Goal: Feedback & Contribution: Leave review/rating

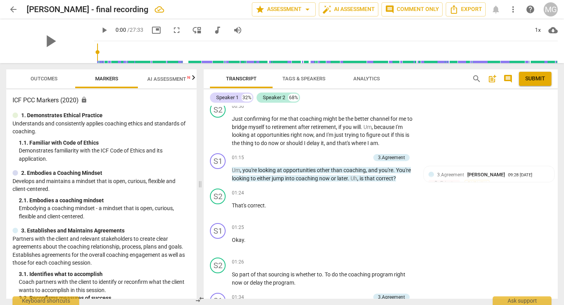
scroll to position [329, 0]
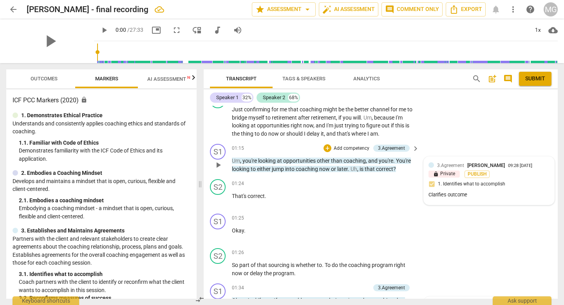
click at [450, 166] on div "09:28 [DATE]" at bounding box center [520, 165] width 24 height 5
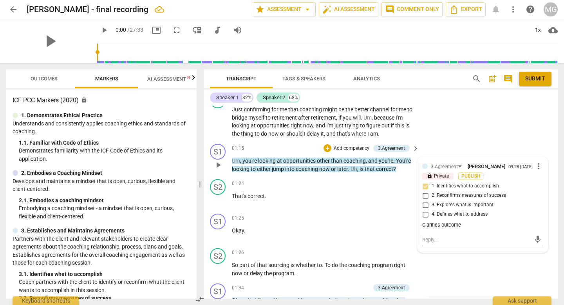
click at [450, 168] on span "more_vert" at bounding box center [538, 165] width 9 height 9
click at [450, 167] on li "Edit" at bounding box center [543, 167] width 27 height 15
click at [424, 199] on div "3.Agreement [PERSON_NAME] more_vert lock Private Publish 1. Identifies what to …" at bounding box center [482, 208] width 121 height 95
click at [424, 198] on div "3.Agreement [PERSON_NAME] more_vert lock Private Publish 1. Identifies what to …" at bounding box center [482, 208] width 121 height 95
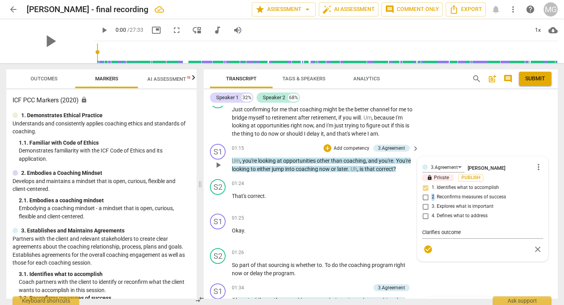
click at [424, 198] on div "3.Agreement [PERSON_NAME] more_vert lock Private Publish 1. Identifies what to …" at bounding box center [482, 208] width 121 height 95
click at [425, 198] on div "3.Agreement [PERSON_NAME] more_vert lock Private Publish 1. Identifies what to …" at bounding box center [482, 208] width 121 height 95
click at [326, 147] on div "+" at bounding box center [328, 148] width 8 height 8
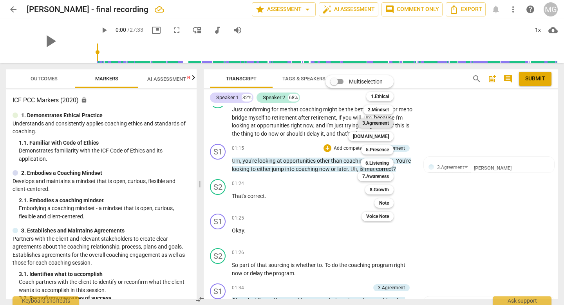
click at [373, 123] on b "3.Agreement" at bounding box center [375, 122] width 27 height 9
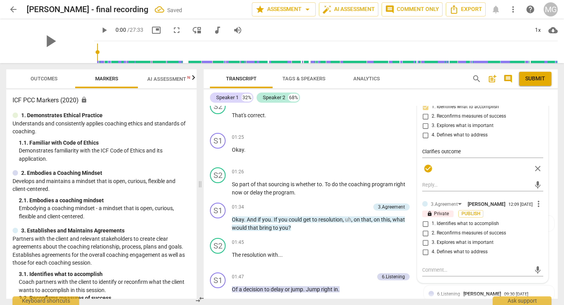
scroll to position [419, 0]
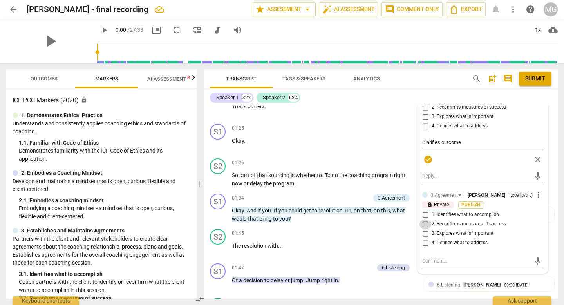
click at [424, 227] on input "2. Reconfirms measures of success" at bounding box center [425, 223] width 13 height 9
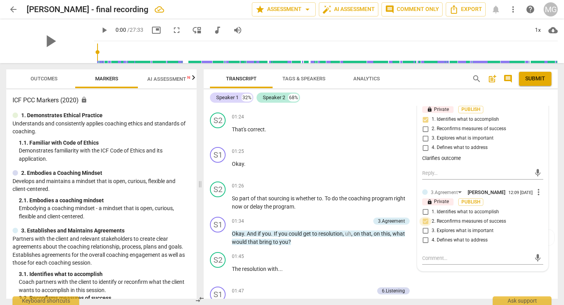
click at [424, 226] on input "2. Reconfirms measures of success" at bounding box center [425, 221] width 13 height 9
checkbox input "true"
click at [441, 240] on textarea at bounding box center [476, 257] width 109 height 7
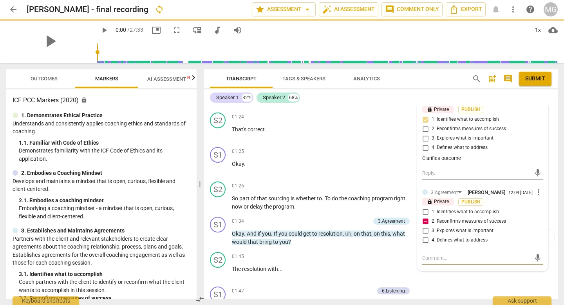
paste textarea "f coach does not inquire about or reconfirm verbally the client’s stated measur…"
type textarea "f coach does not inquire about or reconfirm verbally the client’s stated measur…"
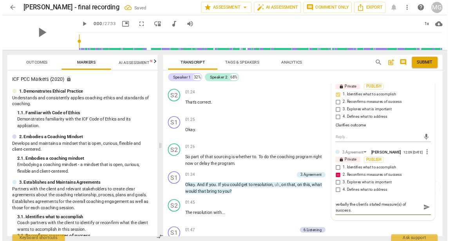
scroll to position [0, 0]
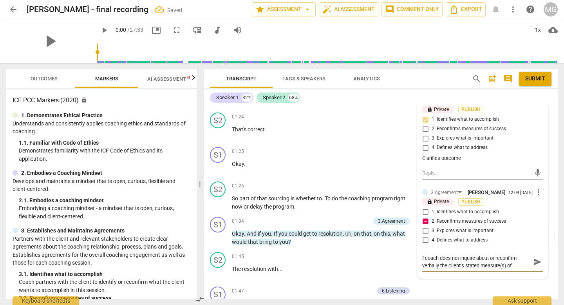
click at [424, 240] on textarea "f coach does not inquire about or reconfirm verbally the client’s stated measur…" at bounding box center [476, 261] width 109 height 15
type textarea "fcoach does not inquire about or reconfirm verbally the client’s stated measure…"
type textarea "coach does not inquire about or reconfirm verbally the client’s stated measure(…"
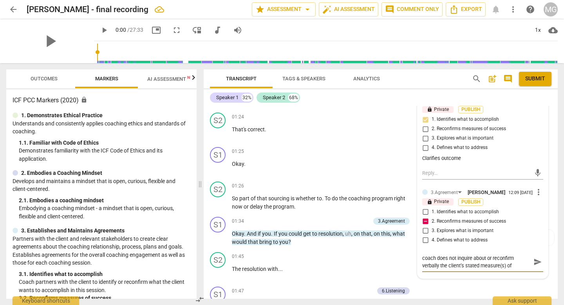
drag, startPoint x: 489, startPoint y: 263, endPoint x: 514, endPoint y: 263, distance: 25.9
click at [450, 240] on textarea "coach does not inquire about or reconfirm verbally the client’s stated measure(…" at bounding box center [476, 261] width 109 height 15
type textarea "coach does not inquire about o verbally the client’s stated measure(s) of succe…"
type textarea "coach does not inquire about verbally the client’s stated measure(s) of success."
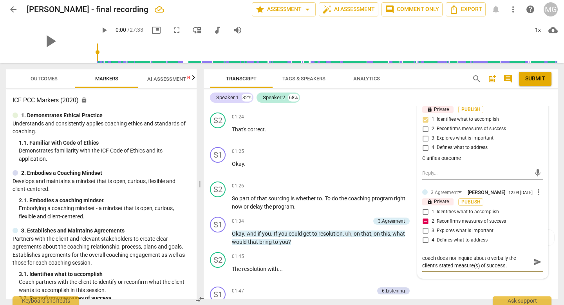
type textarea "coach does not inquire about verbally the client’s stated measure(s) of success."
type textarea "coach does not inquire about verball the client’s stated measure(s) of success."
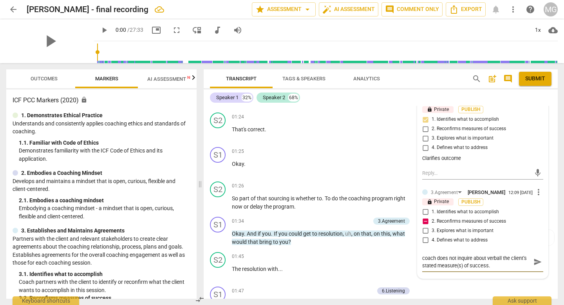
type textarea "coach does not inquire about verbal the client’s stated measure(s) of success."
type textarea "coach does not inquire about verba the client’s stated measure(s) of success."
type textarea "coach does not inquire about verb the client’s stated measure(s) of success."
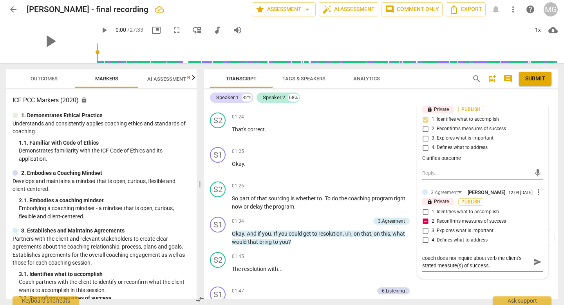
type textarea "coach does not inquire about ver the client’s stated measure(s) of success."
type textarea "coach does not inquire about ve the client’s stated measure(s) of success."
type textarea "coach does not inquire about v the client’s stated measure(s) of success."
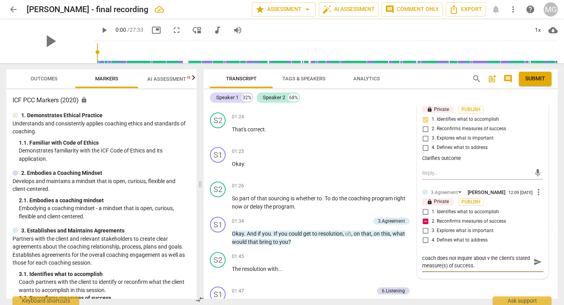
type textarea "coach does not inquire about the client’s stated measure(s) of success."
click at [450, 240] on span "send" at bounding box center [538, 261] width 9 height 9
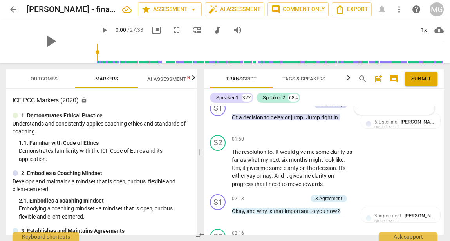
scroll to position [660, 0]
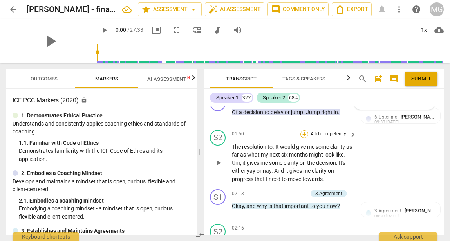
click at [302, 134] on div "+" at bounding box center [304, 134] width 8 height 8
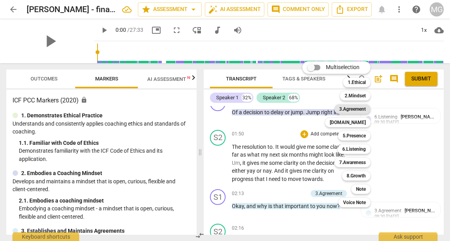
click at [356, 109] on b "3.Agreement" at bounding box center [352, 108] width 27 height 9
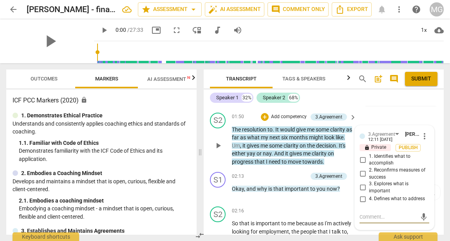
scroll to position [678, 0]
click at [422, 135] on span "more_vert" at bounding box center [424, 135] width 9 height 9
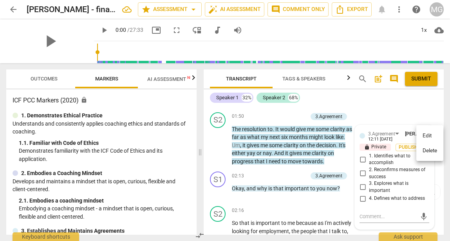
click at [385, 127] on div at bounding box center [225, 120] width 450 height 241
click at [362, 173] on input "2. Reconfirms measures of success" at bounding box center [363, 172] width 13 height 9
click at [363, 172] on input "2. Reconfirms measures of success" at bounding box center [363, 172] width 13 height 9
checkbox input "true"
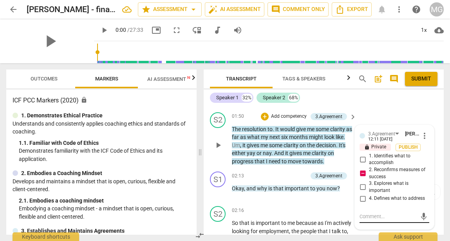
click at [366, 216] on textarea at bounding box center [388, 215] width 57 height 7
type textarea "M"
type textarea "Mi"
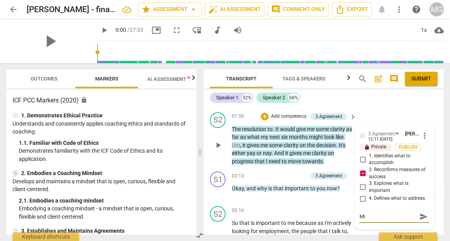
type textarea "Mis"
type textarea "Misw"
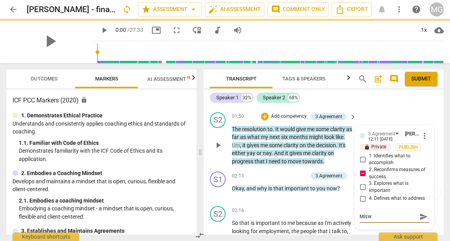
type textarea "Misw="
type textarea "Misw=="
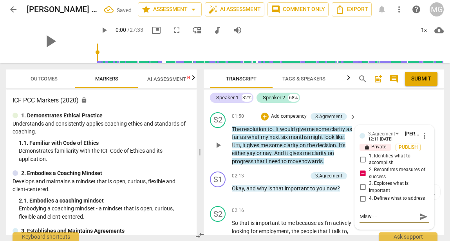
type textarea "Misw==="
type textarea "Misw=="
type textarea "Misw="
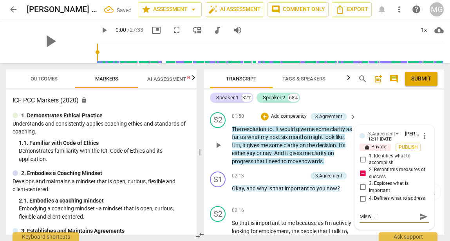
type textarea "Misw="
type textarea "Misw"
type textarea "Mis"
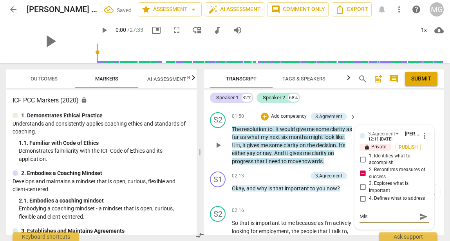
type textarea "Miss"
type textarea "Misse"
type textarea "Missed"
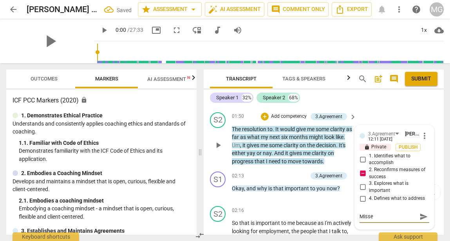
type textarea "Missed"
type textarea "Missed o"
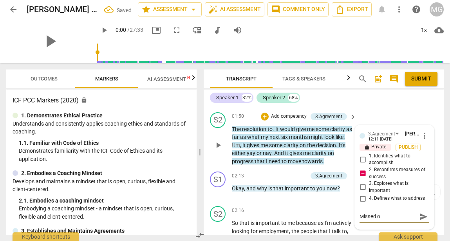
type textarea "Missed op"
type textarea "Missed opp"
type textarea "Missed oppo"
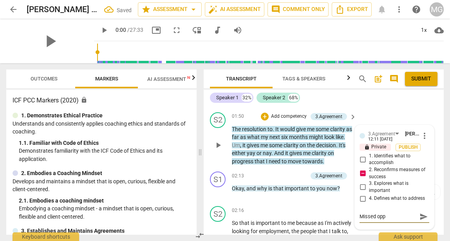
type textarea "Missed oppo"
type textarea "Missed oppor"
type textarea "Missed opport"
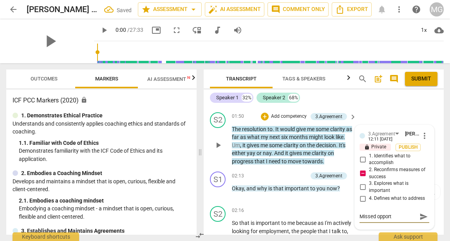
type textarea "Missed opportu"
type textarea "Missed opportun"
type textarea "Missed opportuni"
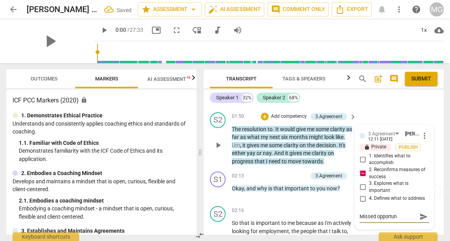
type textarea "Missed opportuni"
type textarea "Missed opportunit"
type textarea "Missed opportunity"
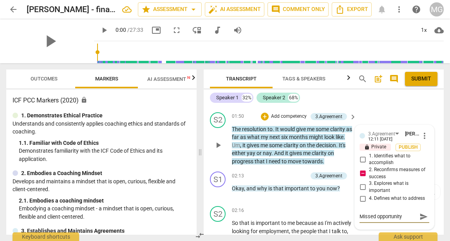
type textarea "Missed opportunity:"
type textarea "Missed opportunity: C"
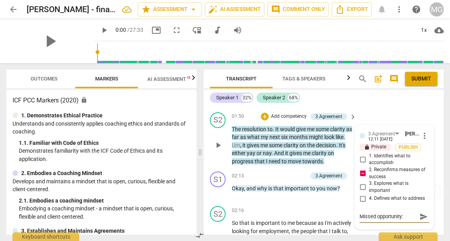
type textarea "Missed opportunity: C"
type textarea "Missed opportunity: Co"
type textarea "Missed opportunity: Cou"
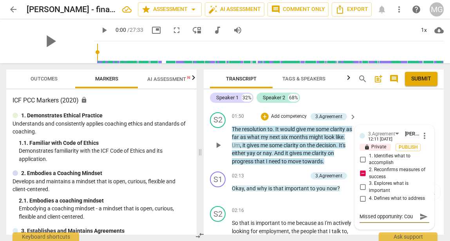
type textarea "Missed opportunity: Coul"
type textarea "Missed opportunity: Could"
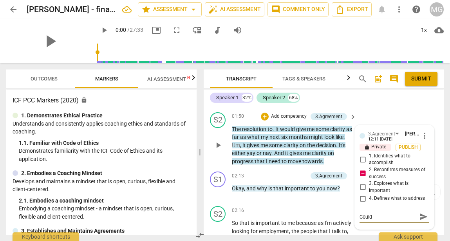
type textarea "Missed opportunity: Could a"
type textarea "Missed opportunity: Could as"
type textarea "Missed opportunity: Could ask"
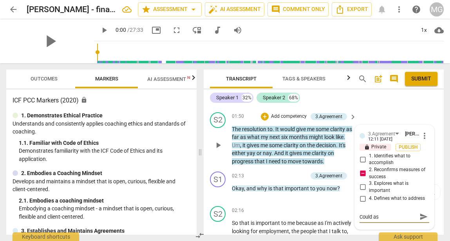
type textarea "Missed opportunity: Could ask"
type textarea "Missed opportunity: Could ask a"
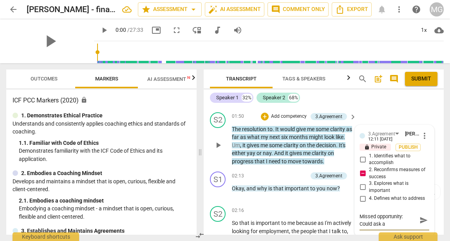
scroll to position [0, 0]
type textarea "Missed opportunity: Could ask ab"
type textarea "Missed opportunity: Could ask abo"
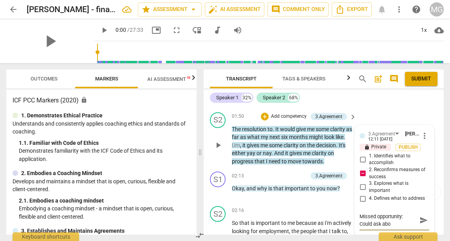
type textarea "Missed opportunity: Could ask abou"
type textarea "Missed opportunity: Could ask about"
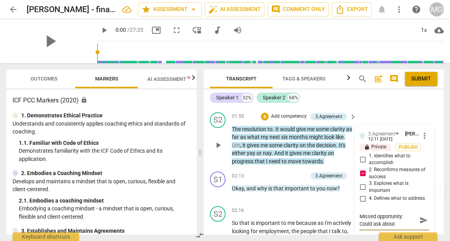
type textarea "Missed opportunity: Could ask about"
type textarea "Missed opportunity: Could ask about l"
type textarea "Missed opportunity: Could ask about le"
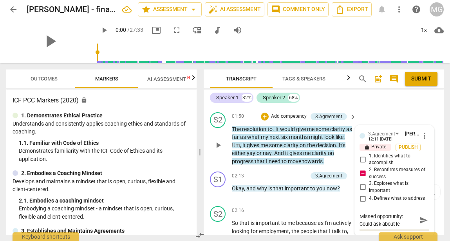
type textarea "Missed opportunity: Could ask about [PERSON_NAME]"
type textarea "Missed opportunity: Could ask about leve"
type textarea "Missed opportunity: Could ask about level"
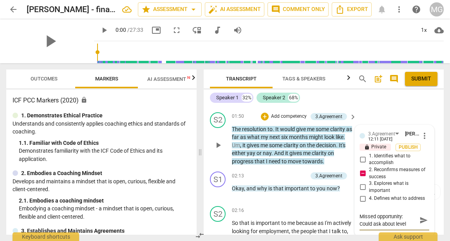
type textarea "Missed opportunity: Could ask about level"
type textarea "Missed opportunity: Could ask about level o"
type textarea "Missed opportunity: Could ask about level of"
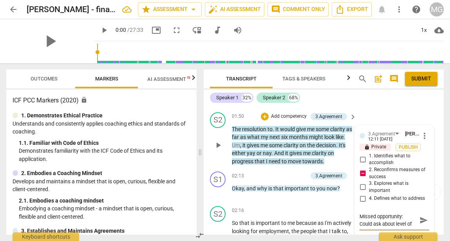
type textarea "Missed opportunity: Could ask about level of c"
type textarea "Missed opportunity: Could ask about level of cl"
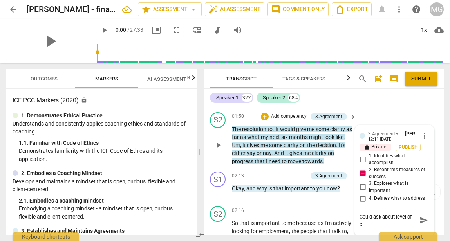
type textarea "Missed opportunity: Could ask about level of cla"
type textarea "Missed opportunity: Could ask about level of clar"
type textarea "Missed opportunity: Could ask about level of clari"
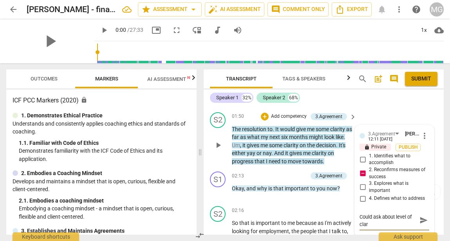
type textarea "Missed opportunity: Could ask about level of clari"
type textarea "Missed opportunity: Could ask about level of clarit"
type textarea "Missed opportunity: Could ask about level of clarity"
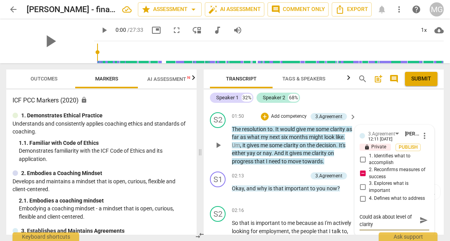
type textarea "Missed opportunity: Could ask about level of clarity"
type textarea "Missed opportunity: Could ask about level of clarity n"
type textarea "Missed opportunity: Could ask about level of clarity no"
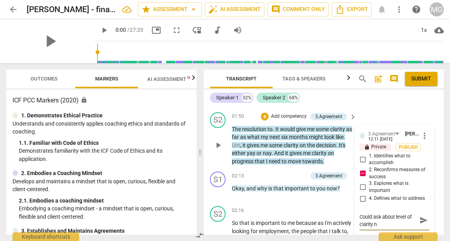
type textarea "Missed opportunity: Could ask about level of clarity no"
type textarea "Missed opportunity: Could ask about level of clarity now"
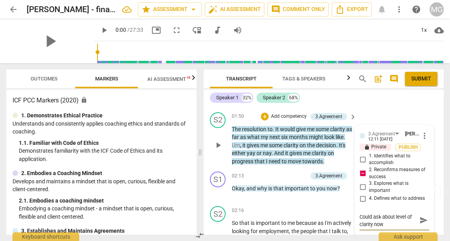
type textarea "Missed opportunity: Could ask about level of clarity now a"
type textarea "Missed opportunity: Could ask about level of clarity now an"
type textarea "Missed opportunity: Could ask about level of clarity now and"
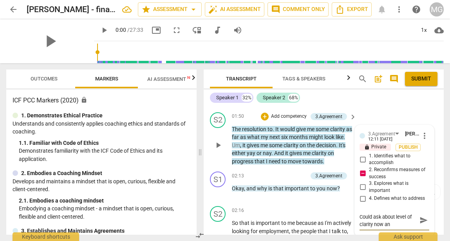
type textarea "Missed opportunity: Could ask about level of clarity now and"
type textarea "Missed opportunity: Could ask about level of clarity now and a"
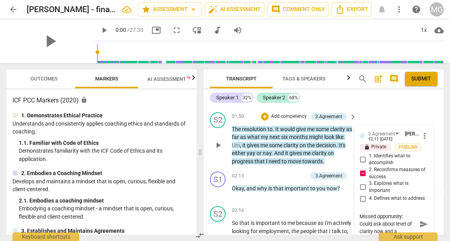
scroll to position [0, 0]
type textarea "Missed opportunity: Could ask about level of clarity now and at"
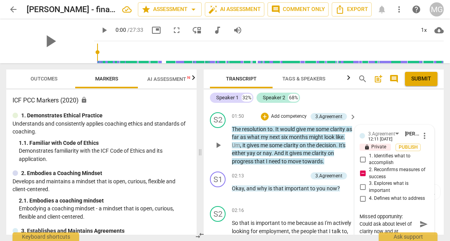
type textarea "Missed opportunity: Could ask about level of clarity now and at t"
type textarea "Missed opportunity: Could ask about level of clarity now and at th"
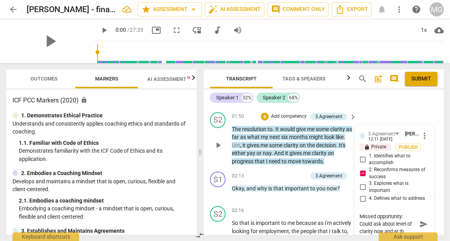
type textarea "Missed opportunity: Could ask about level of clarity now and at th"
type textarea "Missed opportunity: Could ask about level of clarity now and at the"
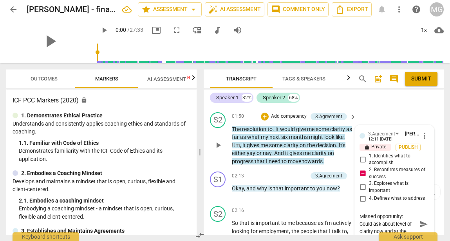
type textarea "Missed opportunity: Could ask about level of clarity now and at the e"
type textarea "Missed opportunity: Could ask about level of clarity now and at the en"
type textarea "Missed opportunity: Could ask about level of clarity now and at the end"
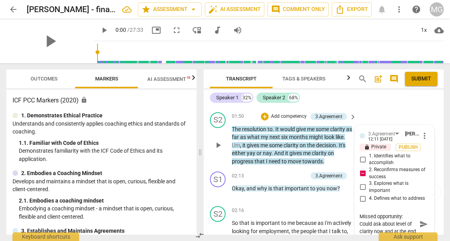
type textarea "Missed opportunity: Could ask about level of clarity now and at the end"
type textarea "Missed opportunity: Could ask about level of clarity now and at the end o"
type textarea "Missed opportunity: Could ask about level of clarity now and at the end of"
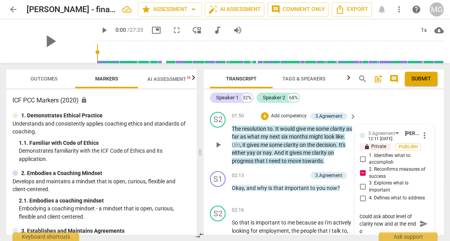
type textarea "Missed opportunity: Could ask about level of clarity now and at the end of"
type textarea "Missed opportunity: Could ask about level of clarity now and at the end of s"
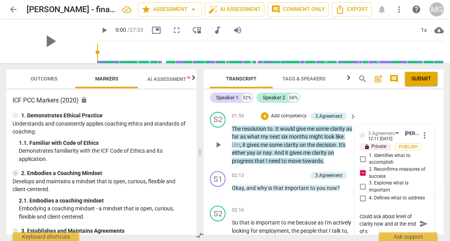
type textarea "Missed opportunity: Could ask about level of clarity now and at the end of se"
type textarea "Missed opportunity: Could ask about level of clarity now and at the end of ses"
type textarea "Missed opportunity: Could ask about level of clarity now and at the end of sess"
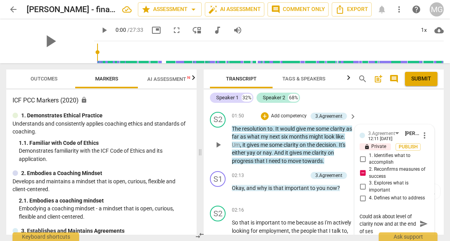
type textarea "Missed opportunity: Could ask about level of clarity now and at the end of sess"
type textarea "Missed opportunity: Could ask about level of clarity now and at the end of sessi"
type textarea "Missed opportunity: Could ask about level of clarity now and at the end of [PER…"
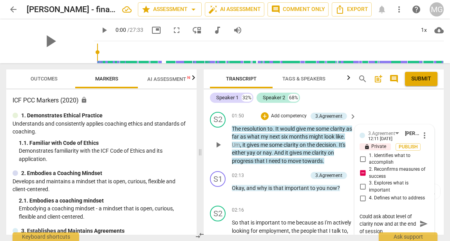
click at [360, 214] on textarea "Missed opportunity: Could ask about level of clarity now and at the end of sess…" at bounding box center [388, 223] width 57 height 22
click at [421, 225] on span "send" at bounding box center [424, 223] width 9 height 9
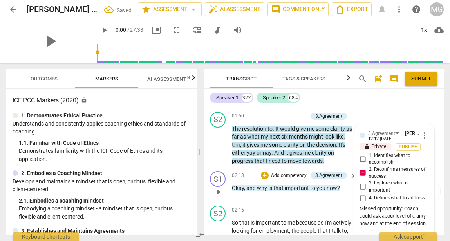
click at [270, 195] on div "02:13 + Add competency 3.Agreement keyboard_arrow_right Okay , and why is that …" at bounding box center [294, 185] width 125 height 28
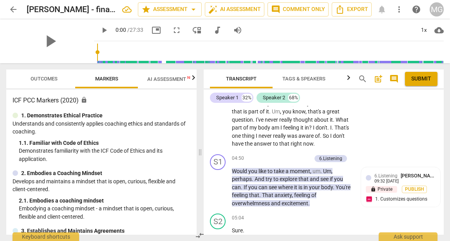
scroll to position [1155, 0]
click at [269, 158] on div "+" at bounding box center [269, 158] width 8 height 8
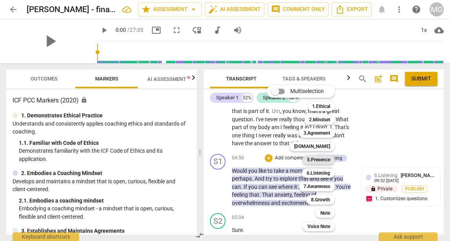
click at [322, 161] on b "5.Presence" at bounding box center [318, 159] width 23 height 9
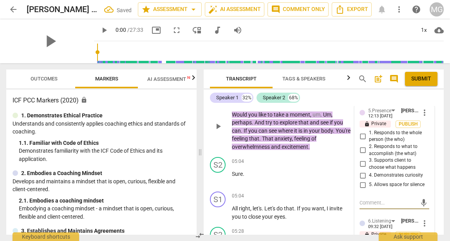
scroll to position [1212, 0]
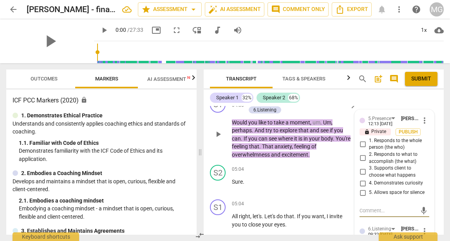
click at [362, 144] on input "1. Responds to the whole person (the who)" at bounding box center [363, 143] width 13 height 9
click at [376, 212] on textarea at bounding box center [388, 209] width 57 height 7
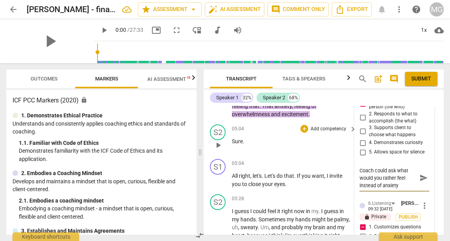
scroll to position [1253, 0]
click at [396, 169] on textarea "Missed opportunity: Coach could ask what would you rather feel instead of anxie…" at bounding box center [388, 177] width 57 height 22
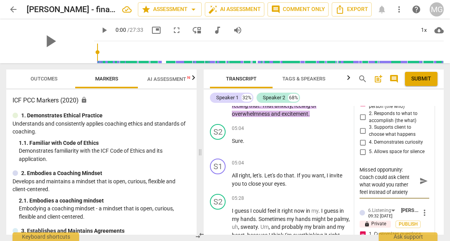
scroll to position [0, 0]
click at [406, 192] on textarea "Missed opportunity: Coach could ask client "what would you rather feel instead …" at bounding box center [388, 181] width 57 height 30
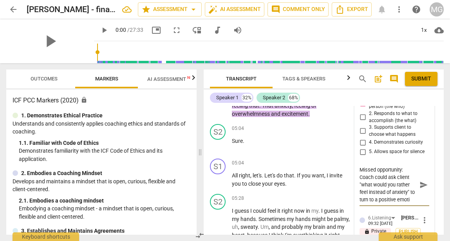
scroll to position [7, 0]
click at [376, 192] on textarea "Missed opportunity: Coach could ask client "what would you rather feel instead …" at bounding box center [388, 184] width 57 height 37
click at [420, 185] on span "send" at bounding box center [424, 184] width 9 height 9
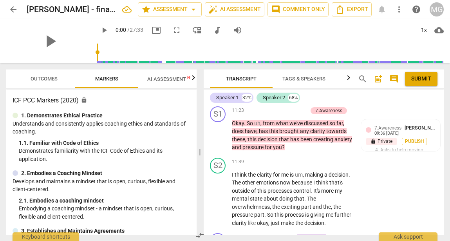
scroll to position [2765, 0]
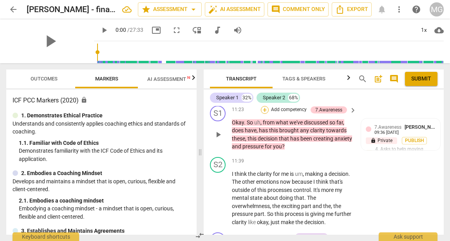
click at [266, 114] on div "+" at bounding box center [265, 110] width 8 height 8
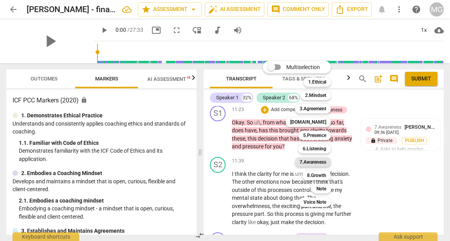
click at [317, 159] on b "7.Awareness" at bounding box center [313, 161] width 27 height 9
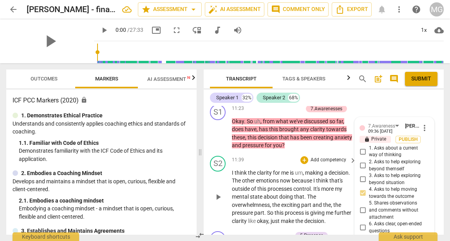
scroll to position [2784, 0]
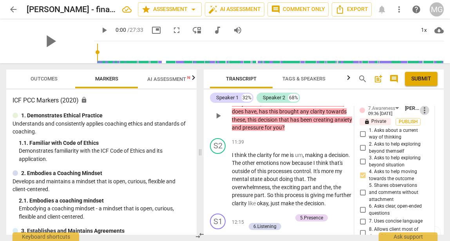
click at [421, 115] on span "more_vert" at bounding box center [424, 109] width 9 height 9
click at [429, 149] on li "Delete" at bounding box center [429, 148] width 27 height 15
click at [263, 95] on div "+" at bounding box center [265, 91] width 8 height 8
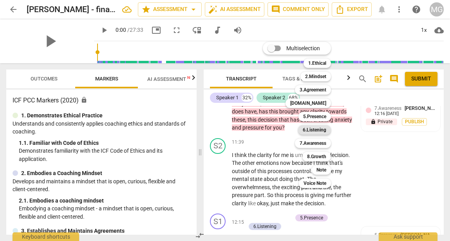
click at [317, 129] on b "6.Listening" at bounding box center [315, 129] width 24 height 9
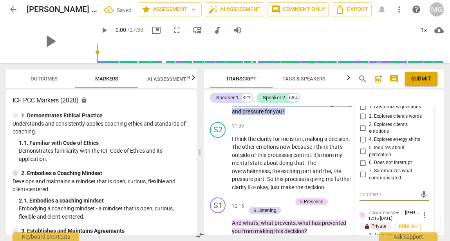
scroll to position [2795, 0]
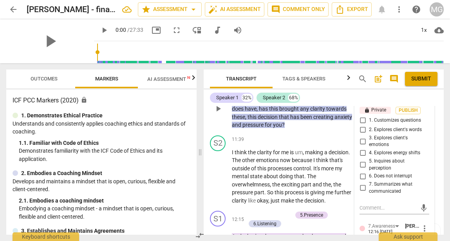
click at [423, 103] on span "more_vert" at bounding box center [424, 98] width 9 height 9
click at [430, 138] on li "Delete" at bounding box center [429, 137] width 27 height 15
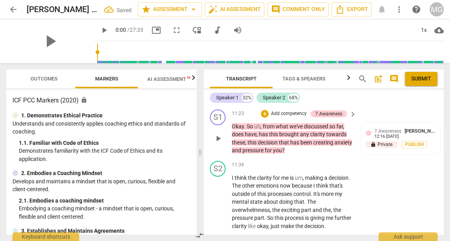
scroll to position [2762, 0]
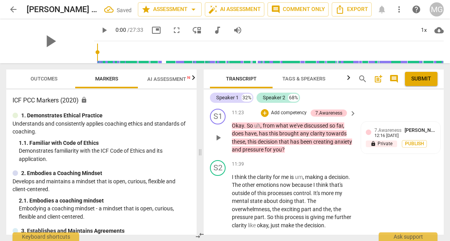
click at [276, 116] on p "Add competency" at bounding box center [288, 112] width 37 height 7
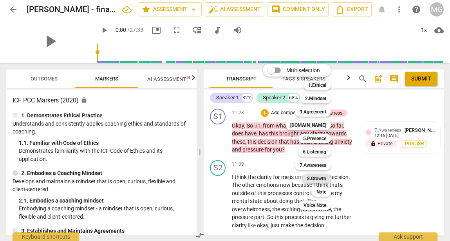
click at [314, 179] on b "8.Growth" at bounding box center [316, 178] width 19 height 9
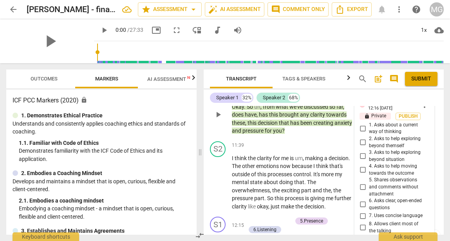
scroll to position [2790, 0]
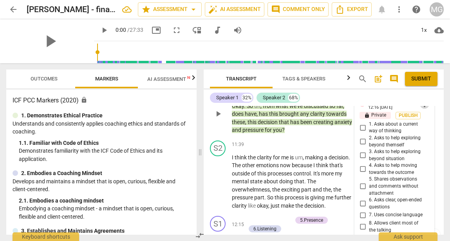
click at [422, 109] on span "more_vert" at bounding box center [424, 103] width 9 height 9
click at [431, 142] on li "Delete" at bounding box center [429, 142] width 27 height 15
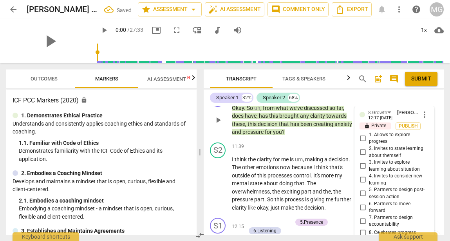
scroll to position [2773, 0]
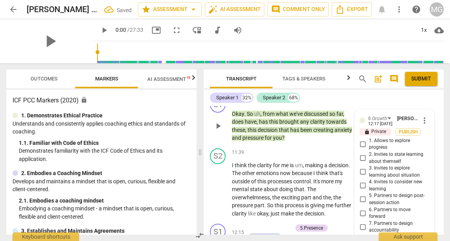
click at [271, 105] on div "+" at bounding box center [273, 101] width 8 height 8
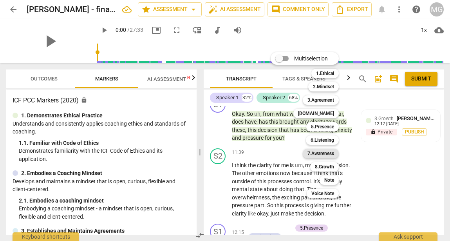
click at [332, 154] on b "7.Awareness" at bounding box center [321, 152] width 27 height 9
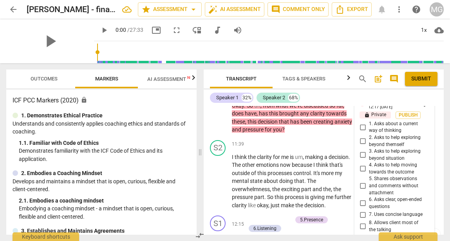
scroll to position [2789, 0]
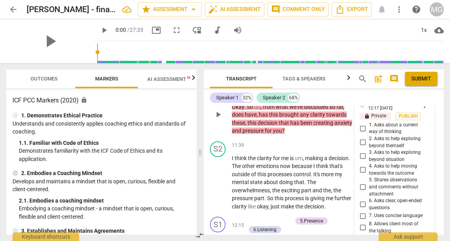
click at [424, 109] on span "more_vert" at bounding box center [424, 104] width 9 height 9
click at [433, 143] on li "Delete" at bounding box center [429, 143] width 27 height 15
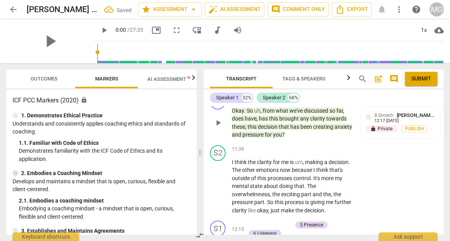
scroll to position [2775, 0]
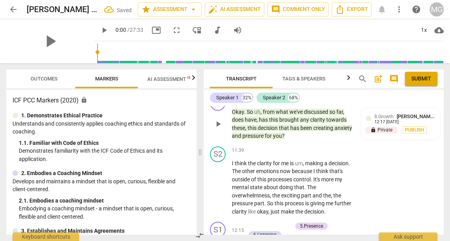
click at [273, 103] on div "+" at bounding box center [273, 99] width 8 height 8
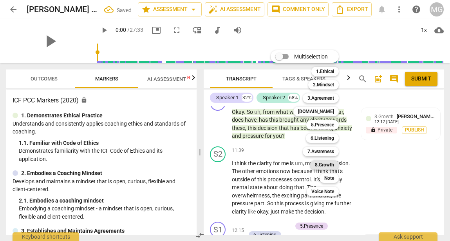
click at [327, 165] on b "8.Growth" at bounding box center [324, 164] width 19 height 9
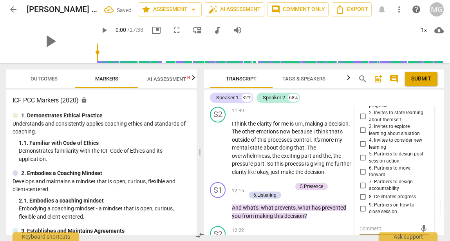
scroll to position [2812, 0]
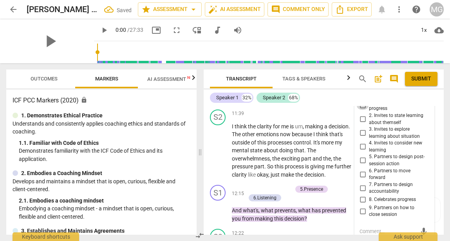
click at [362, 110] on input "1. Allows to explore progress" at bounding box center [363, 104] width 13 height 9
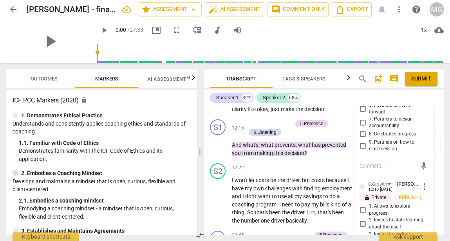
scroll to position [2878, 0]
click at [370, 169] on textarea at bounding box center [388, 164] width 57 height 7
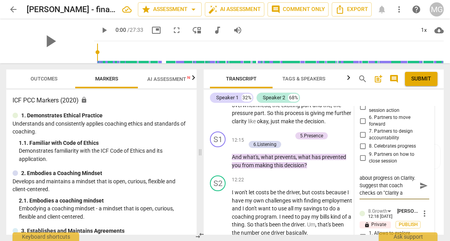
scroll to position [7, 0]
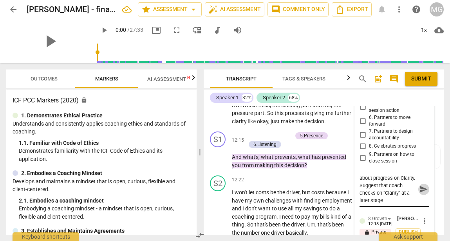
click at [422, 193] on span "send" at bounding box center [424, 189] width 9 height 9
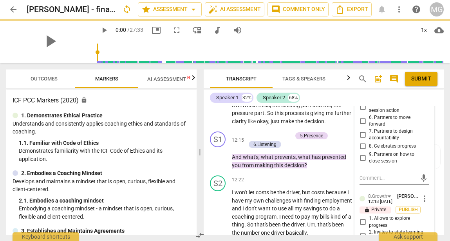
scroll to position [0, 0]
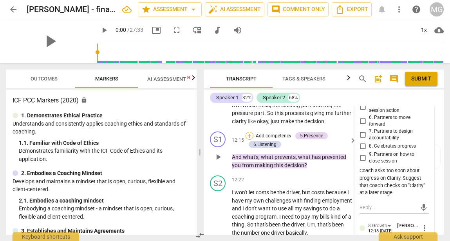
click at [251, 139] on div "+" at bounding box center [250, 136] width 8 height 8
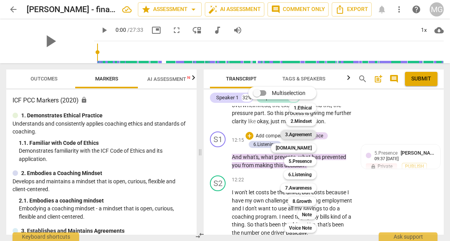
click at [303, 135] on b "3.Agreement" at bounding box center [298, 134] width 27 height 9
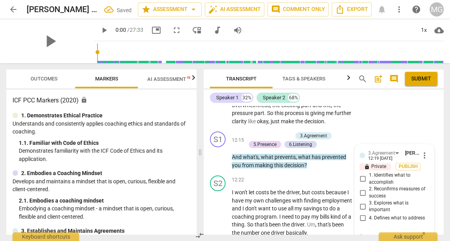
scroll to position [2955, 0]
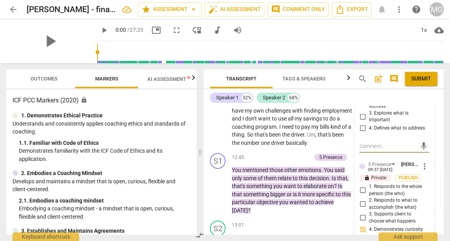
click at [362, 133] on input "4. Defines what to address" at bounding box center [363, 127] width 13 height 9
click at [373, 150] on textarea at bounding box center [388, 145] width 57 height 7
paste textarea "coach specifically engages client in a discussion of what might prevent them fr…"
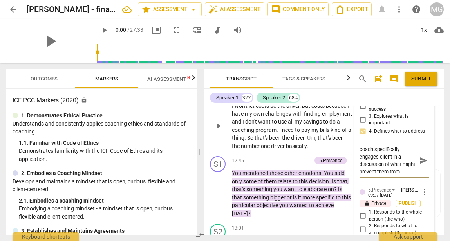
scroll to position [2961, 0]
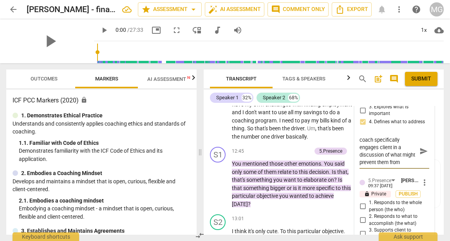
click at [422, 155] on span "send" at bounding box center [424, 151] width 9 height 9
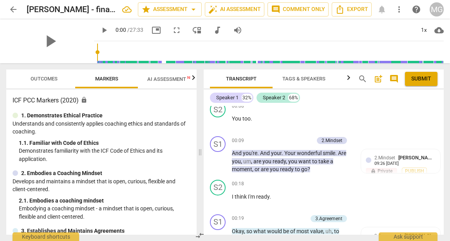
scroll to position [114, 0]
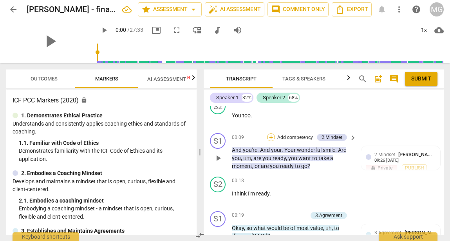
click at [272, 137] on div "+" at bounding box center [271, 137] width 8 height 8
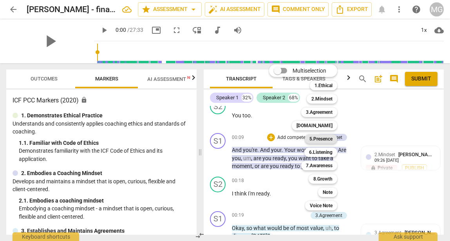
click at [324, 139] on b "5.Presence" at bounding box center [321, 138] width 23 height 9
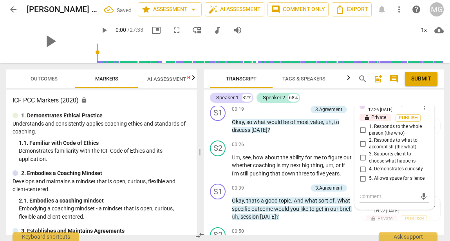
scroll to position [228, 0]
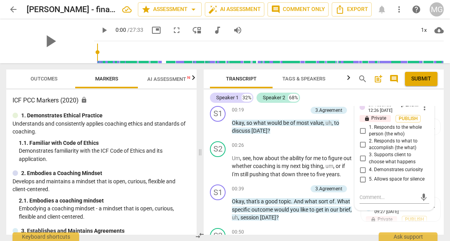
click at [362, 179] on input "5. Allows space for silence" at bounding box center [363, 178] width 13 height 9
click at [371, 197] on textarea at bounding box center [388, 196] width 57 height 7
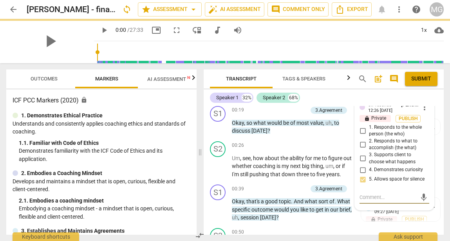
paste textarea "oach demonstrates maintaining presence by grounding the session with intentiona…"
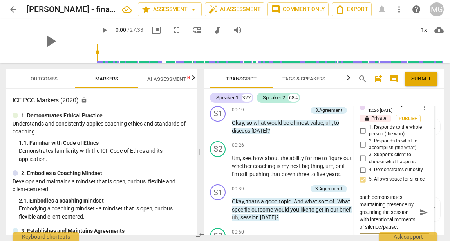
drag, startPoint x: 366, startPoint y: 206, endPoint x: 386, endPoint y: 219, distance: 23.4
click at [386, 219] on textarea "oach demonstrates maintaining presence by grounding the session with intentiona…" at bounding box center [388, 211] width 57 height 37
click at [383, 212] on textarea "oach demonstrates maintaining presence by grounding the session with intentiona…" at bounding box center [388, 211] width 57 height 37
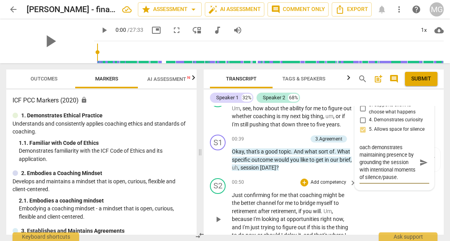
scroll to position [278, 0]
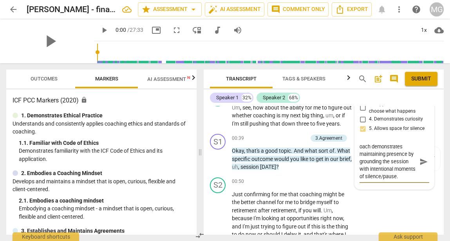
drag, startPoint x: 366, startPoint y: 206, endPoint x: 393, endPoint y: 175, distance: 40.6
click at [393, 175] on textarea "oach demonstrates maintaining presence by grounding the session with intentiona…" at bounding box center [388, 161] width 57 height 37
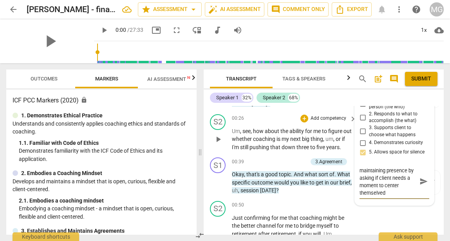
scroll to position [0, 0]
click at [420, 181] on span "send" at bounding box center [424, 181] width 9 height 9
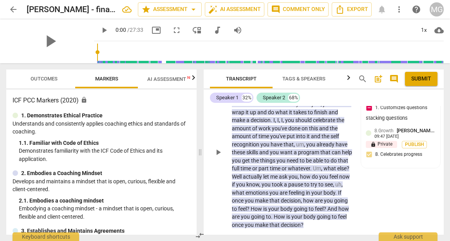
scroll to position [5124, 0]
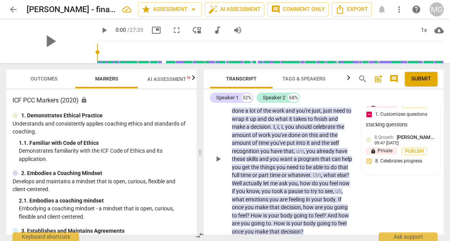
click at [281, 77] on p "Add competency" at bounding box center [273, 73] width 37 height 7
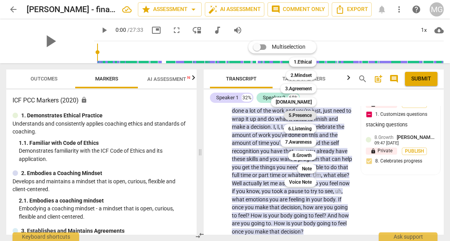
click at [305, 115] on b "5.Presence" at bounding box center [300, 114] width 23 height 9
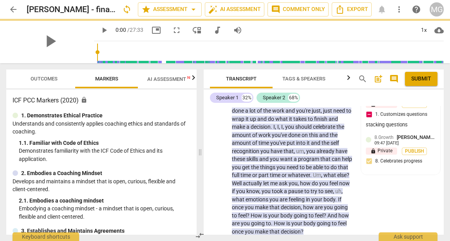
scroll to position [5146, 0]
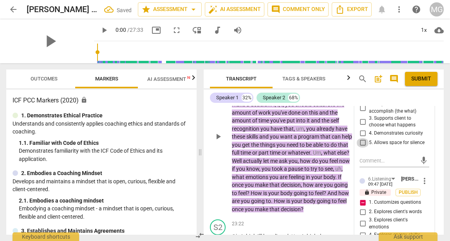
click at [361, 147] on input "5. Allows space for silence" at bounding box center [363, 142] width 13 height 9
click at [373, 164] on textarea at bounding box center [388, 160] width 57 height 7
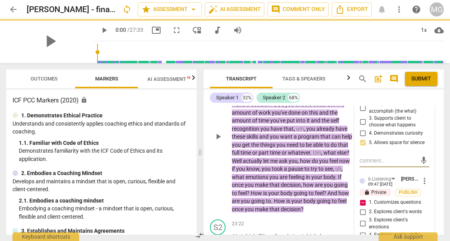
paste textarea "If coach asks multiple questions at once (often known as “stacking questions”)."
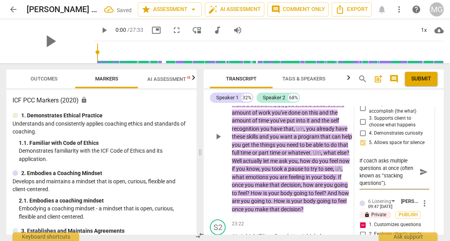
click at [365, 186] on textarea "If coach asks multiple questions at once (often known as “stacking questions”)." at bounding box center [388, 172] width 57 height 30
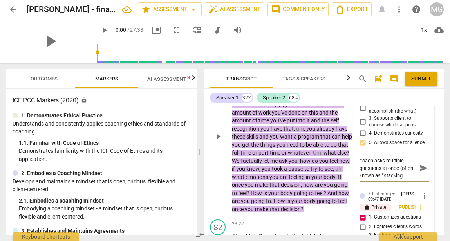
scroll to position [7, 0]
drag, startPoint x: 359, startPoint y: 215, endPoint x: 397, endPoint y: 208, distance: 38.6
click at [397, 179] on textarea "coach asks multiple questions at once (often known as “stacking questions”)." at bounding box center [388, 168] width 57 height 22
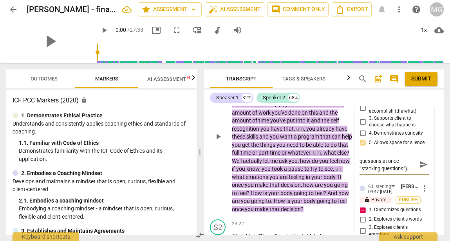
click at [405, 172] on textarea "coach asks multiple questions at once “stacking questions”)." at bounding box center [388, 164] width 57 height 15
click at [421, 168] on span "send" at bounding box center [424, 164] width 9 height 9
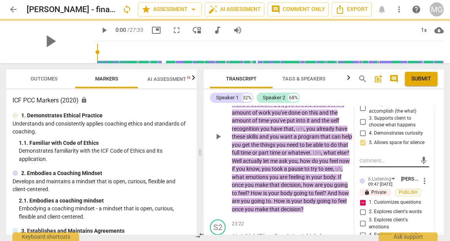
scroll to position [0, 0]
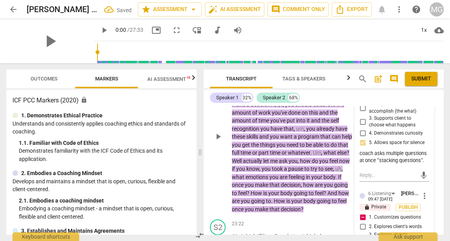
click at [362, 147] on input "5. Allows space for silence" at bounding box center [363, 142] width 13 height 9
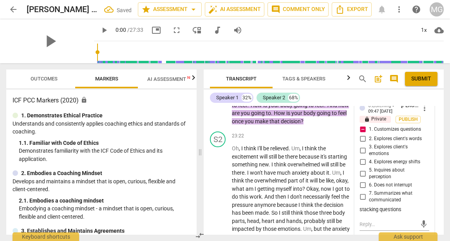
scroll to position [5235, 0]
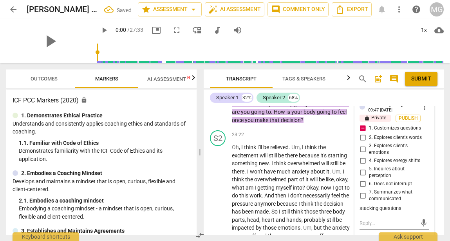
click at [422, 111] on span "more_vert" at bounding box center [424, 106] width 9 height 9
click at [431, 161] on li "Delete" at bounding box center [429, 161] width 27 height 15
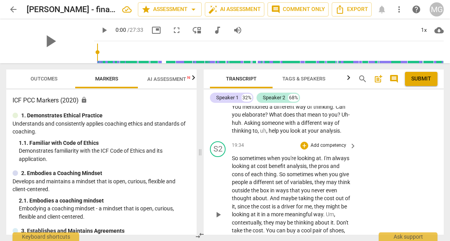
scroll to position [4381, 0]
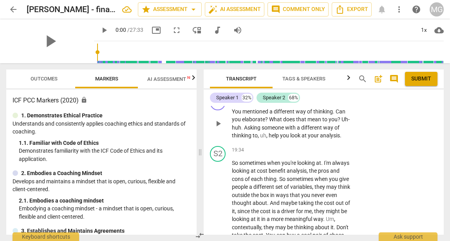
click at [303, 103] on div "+" at bounding box center [304, 99] width 8 height 8
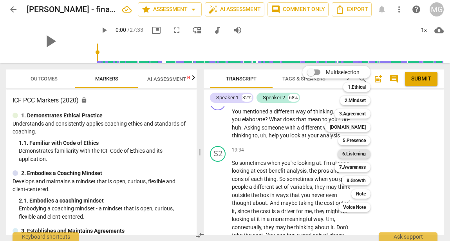
click at [355, 153] on b "6.Listening" at bounding box center [354, 153] width 24 height 9
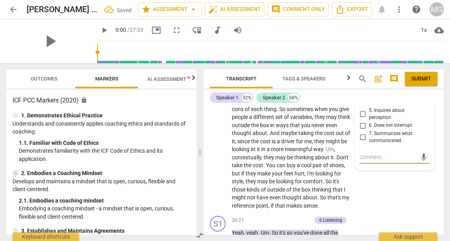
scroll to position [4449, 0]
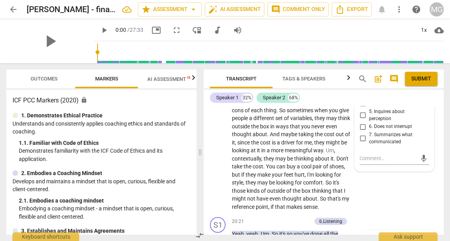
click at [364, 85] on input "2. Explores client's words" at bounding box center [363, 80] width 13 height 9
click at [369, 162] on textarea at bounding box center [388, 157] width 57 height 7
paste textarea "coach inquires to understand client definition of words"
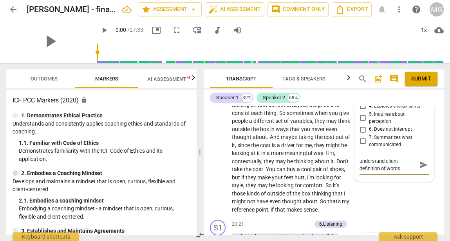
scroll to position [4446, 0]
click at [420, 169] on span "send" at bounding box center [424, 165] width 9 height 9
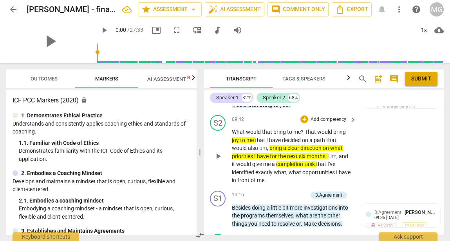
scroll to position [2464, 0]
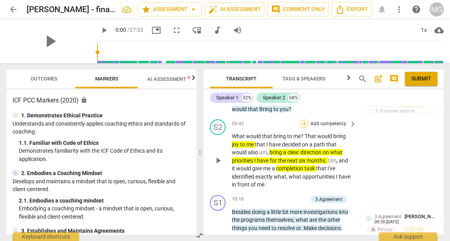
click at [303, 127] on div "+" at bounding box center [304, 123] width 8 height 8
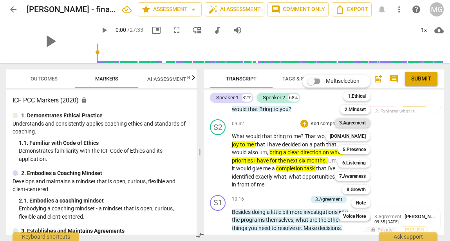
click at [357, 124] on b "3.Agreement" at bounding box center [352, 122] width 27 height 9
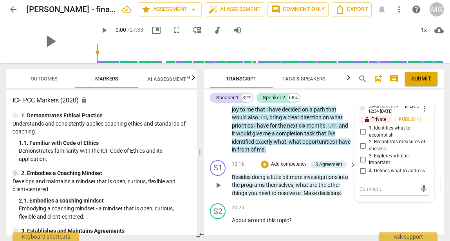
scroll to position [2489, 0]
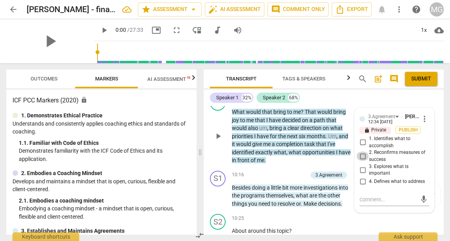
click at [362, 161] on input "2. Reconfirms measures of success" at bounding box center [363, 155] width 13 height 9
click at [373, 203] on textarea at bounding box center [388, 198] width 57 height 7
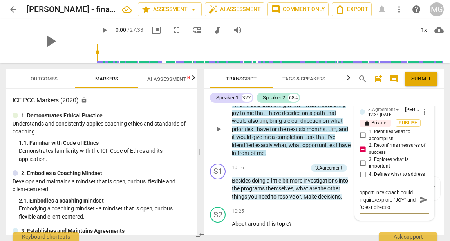
scroll to position [14, 0]
click at [420, 203] on span "send" at bounding box center [424, 199] width 9 height 9
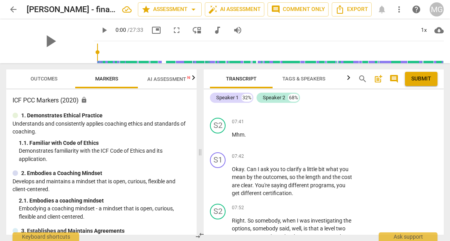
scroll to position [1786, 0]
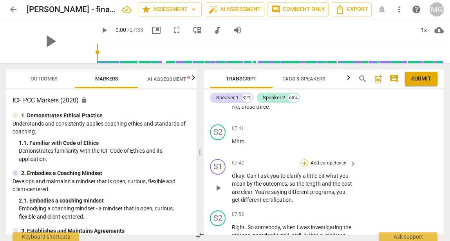
click at [302, 167] on div "+" at bounding box center [304, 163] width 8 height 8
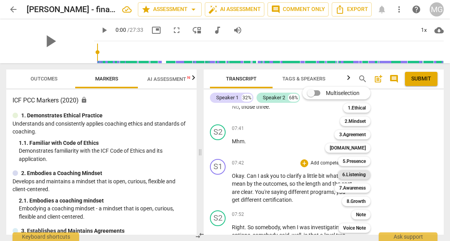
click at [353, 176] on b "6.Listening" at bounding box center [354, 174] width 24 height 9
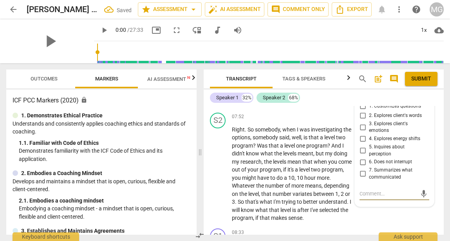
scroll to position [1882, 0]
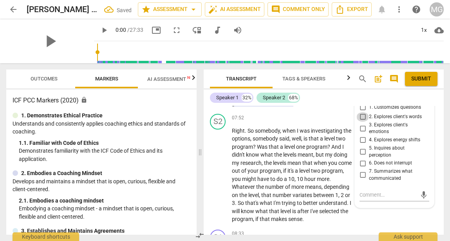
click at [360, 121] on input "2. Explores client's words" at bounding box center [363, 116] width 13 height 9
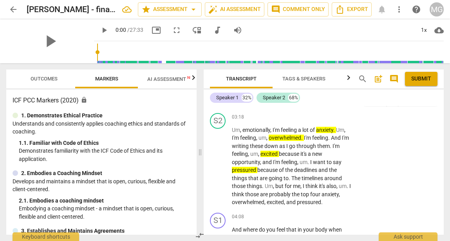
scroll to position [981, 0]
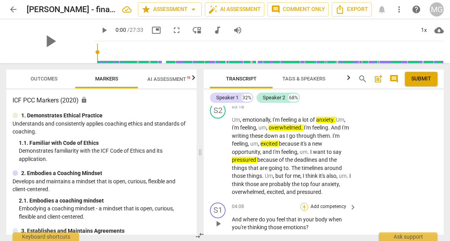
click at [303, 209] on div "+" at bounding box center [304, 207] width 8 height 8
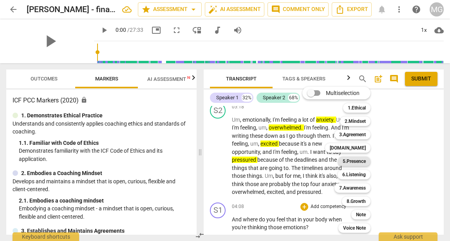
click at [360, 160] on b "5.Presence" at bounding box center [354, 160] width 23 height 9
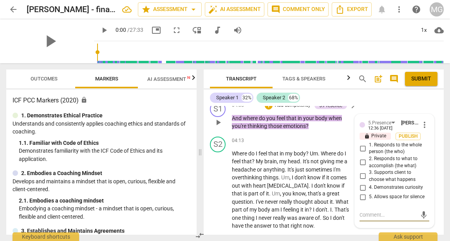
scroll to position [1077, 0]
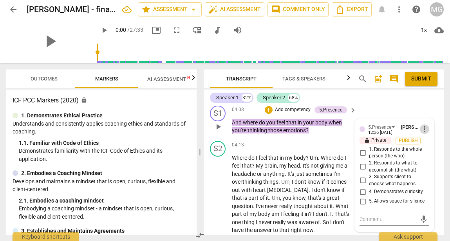
click at [423, 130] on span "more_vert" at bounding box center [424, 128] width 9 height 9
click at [430, 143] on li "Delete" at bounding box center [429, 143] width 27 height 15
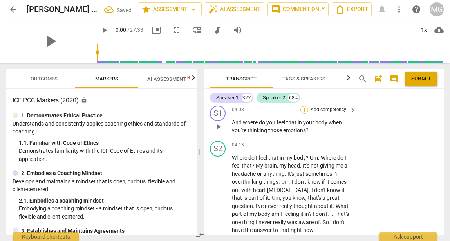
click at [304, 110] on div "+" at bounding box center [304, 110] width 8 height 8
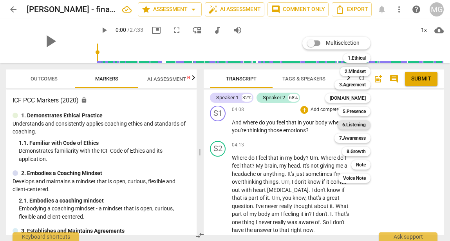
click at [360, 125] on b "6.Listening" at bounding box center [354, 124] width 24 height 9
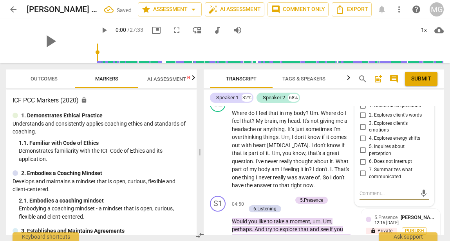
scroll to position [1121, 0]
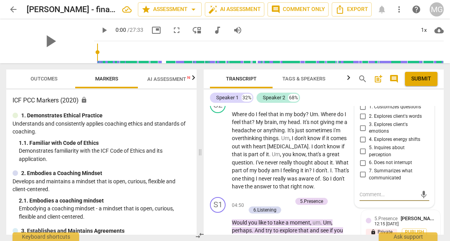
click at [364, 129] on input "3. Explores client's emotions" at bounding box center [363, 127] width 13 height 9
click at [314, 143] on span "don't" at bounding box center [320, 146] width 13 height 6
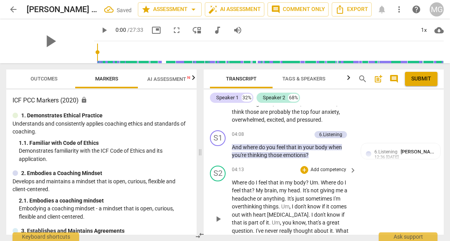
scroll to position [1019, 0]
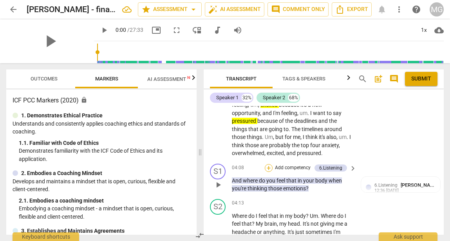
click at [270, 167] on div "+" at bounding box center [269, 168] width 8 height 8
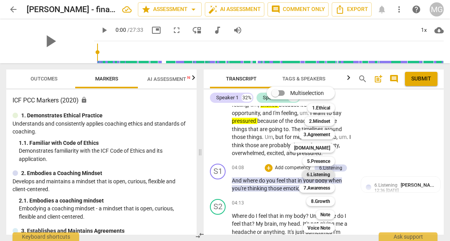
click at [322, 174] on b "6.Listening" at bounding box center [319, 174] width 24 height 9
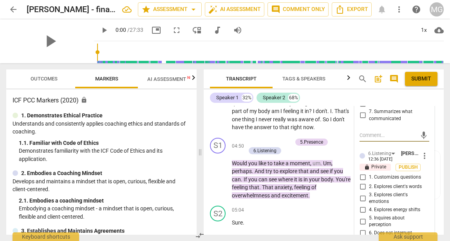
scroll to position [1193, 0]
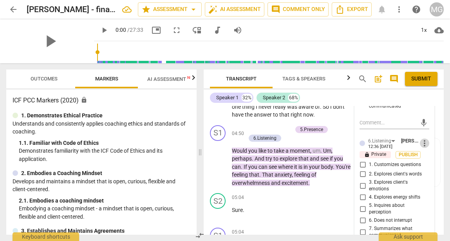
click at [423, 141] on span "more_vert" at bounding box center [424, 142] width 9 height 9
click at [429, 156] on li "Delete" at bounding box center [429, 157] width 27 height 15
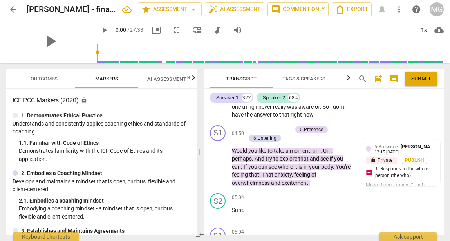
click at [195, 79] on icon "button" at bounding box center [193, 77] width 9 height 9
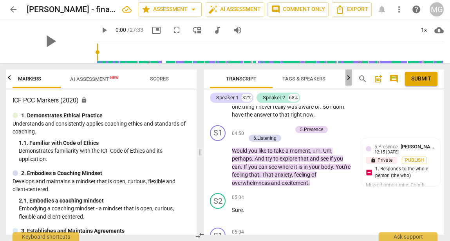
click at [349, 78] on icon "button" at bounding box center [349, 77] width 3 height 5
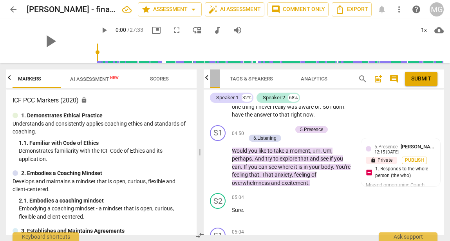
click at [210, 80] on span "Transcript" at bounding box center [188, 79] width 49 height 11
click at [207, 80] on icon "button" at bounding box center [206, 77] width 3 height 5
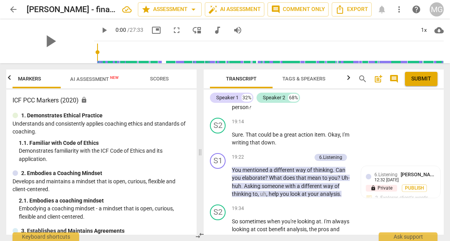
scroll to position [4317, 0]
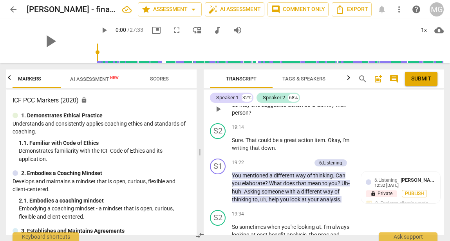
click at [304, 96] on div "+" at bounding box center [304, 92] width 8 height 8
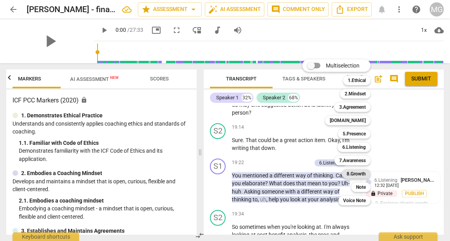
click at [354, 171] on b "8.Growth" at bounding box center [356, 173] width 19 height 9
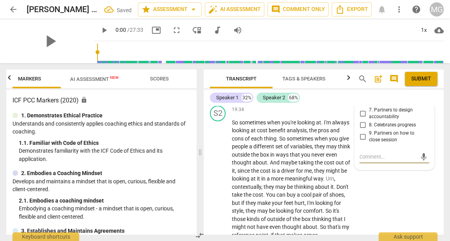
scroll to position [4421, 0]
click at [362, 90] on input "5. Partners to design post-session action" at bounding box center [363, 85] width 13 height 9
click at [370, 160] on textarea at bounding box center [388, 155] width 57 height 7
paste textarea "oach, uninvited by client, suggests or leads client to actions"
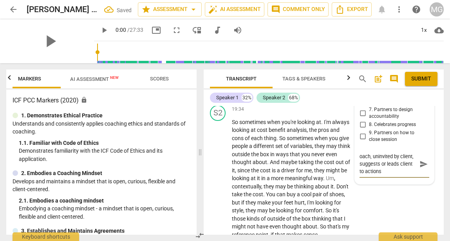
click at [360, 175] on textarea "oach, uninvited by client, suggests or leads client to actions" at bounding box center [388, 163] width 57 height 22
drag, startPoint x: 375, startPoint y: 196, endPoint x: 372, endPoint y: 205, distance: 8.9
click at [372, 175] on textarea "Coach, uninvited by client, suggests or leads client to actions" at bounding box center [388, 163] width 57 height 22
drag, startPoint x: 414, startPoint y: 197, endPoint x: 396, endPoint y: 195, distance: 17.3
click at [396, 167] on textarea "Coach suggests or leads client to actions" at bounding box center [388, 159] width 57 height 15
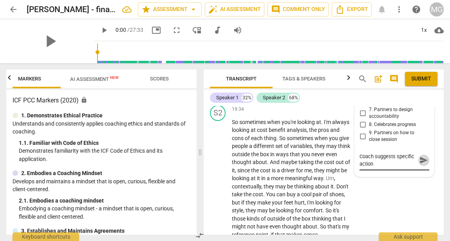
click at [420, 164] on span "send" at bounding box center [424, 160] width 9 height 9
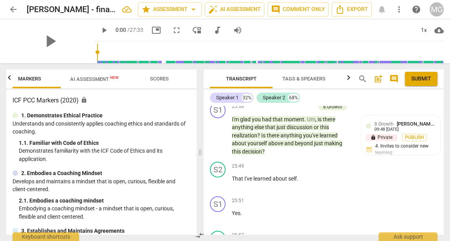
scroll to position [5602, 0]
click at [294, 109] on p "Add competency" at bounding box center [296, 105] width 37 height 7
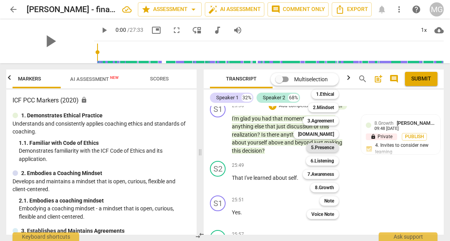
click at [325, 147] on b "5.Presence" at bounding box center [322, 147] width 23 height 9
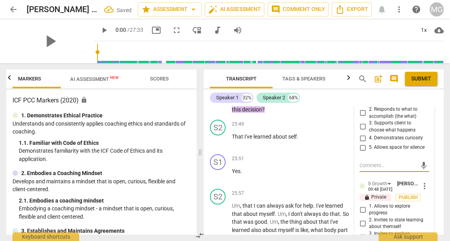
scroll to position [5648, 0]
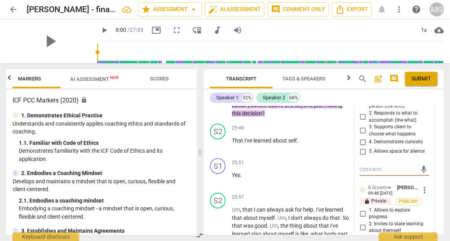
click at [424, 84] on span "more_vert" at bounding box center [424, 78] width 9 height 9
click at [432, 137] on li "Delete" at bounding box center [429, 134] width 27 height 15
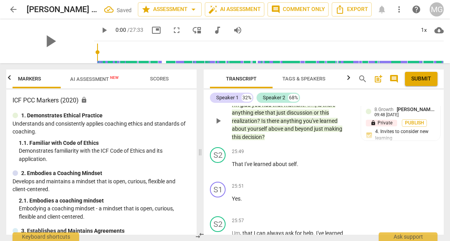
scroll to position [5614, 0]
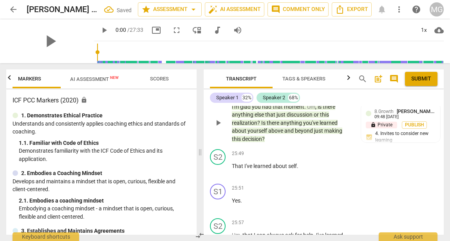
click at [273, 98] on div "+" at bounding box center [273, 94] width 8 height 8
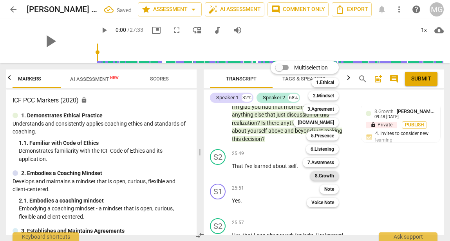
click at [330, 178] on b "8.Growth" at bounding box center [324, 175] width 19 height 9
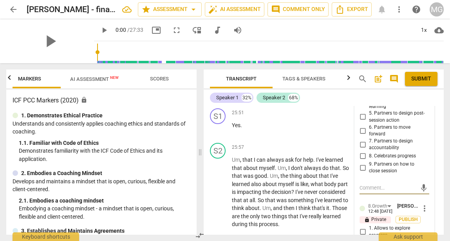
scroll to position [5692, 0]
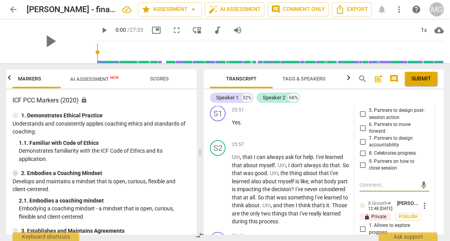
click at [362, 158] on input "8. Celebrates progress" at bounding box center [363, 152] width 13 height 9
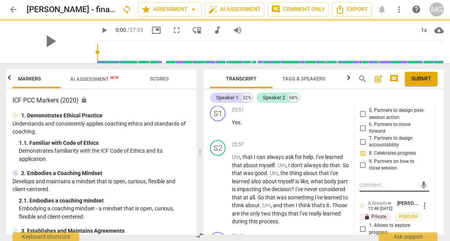
click at [378, 188] on textarea at bounding box center [388, 184] width 57 height 7
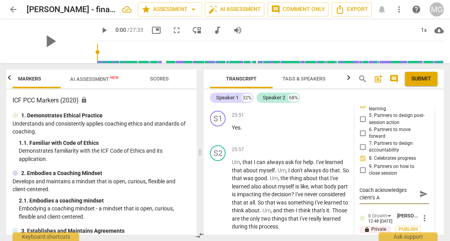
scroll to position [0, 0]
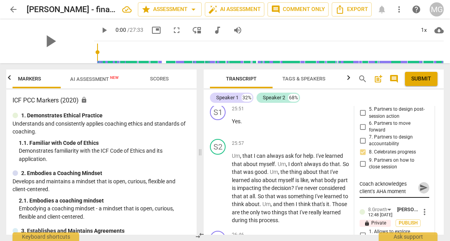
click at [421, 192] on span "send" at bounding box center [424, 187] width 9 height 9
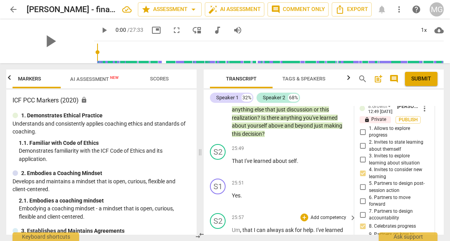
scroll to position [5616, 0]
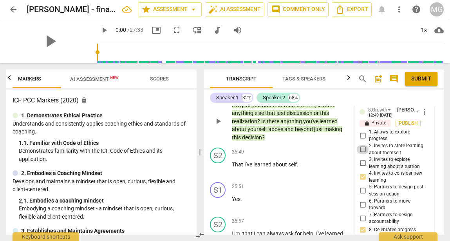
click at [362, 154] on input "2. Invites to state learning about themself" at bounding box center [363, 149] width 13 height 9
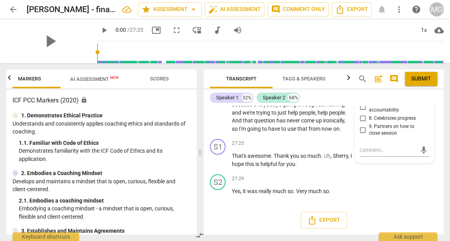
scroll to position [5933, 0]
click at [304, 147] on div "+" at bounding box center [304, 143] width 8 height 8
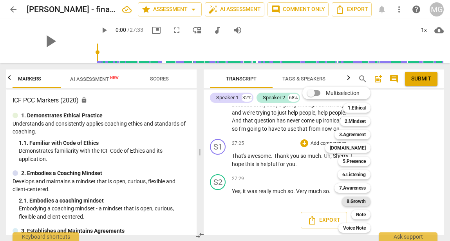
click at [358, 202] on b "8.Growth" at bounding box center [356, 200] width 19 height 9
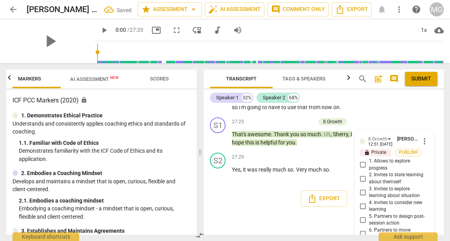
scroll to position [6042, 0]
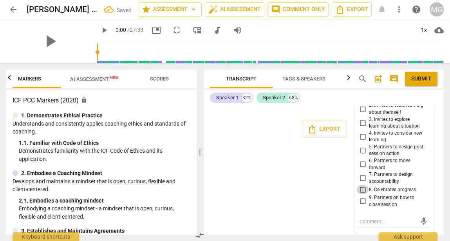
click at [362, 187] on input "8. Celebrates progress" at bounding box center [363, 189] width 13 height 9
click at [369, 220] on textarea at bounding box center [388, 220] width 57 height 7
paste textarea "coach acknowledgment is more like “cheerleading”"
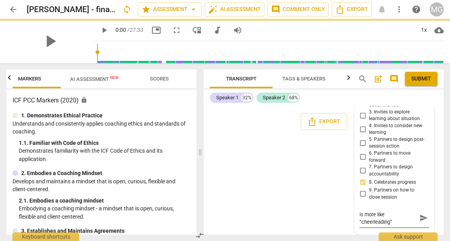
scroll to position [0, 0]
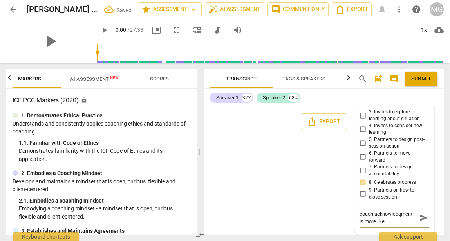
click at [420, 222] on span "send" at bounding box center [424, 217] width 9 height 9
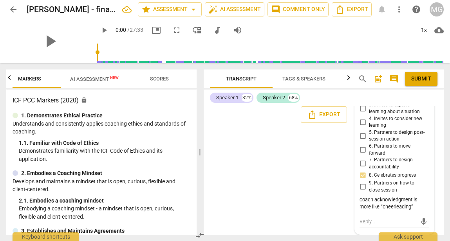
click at [100, 31] on span "play_arrow" at bounding box center [104, 29] width 9 height 9
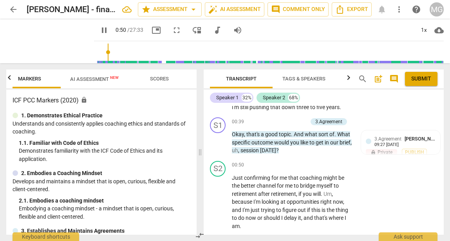
scroll to position [298, 0]
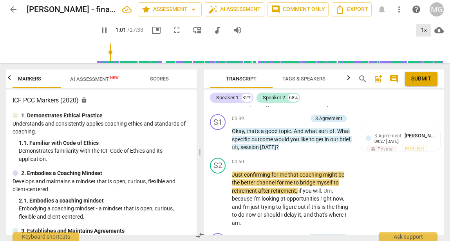
click at [424, 29] on div "1x" at bounding box center [423, 30] width 15 height 13
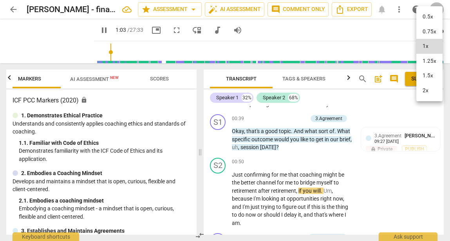
click at [431, 60] on li "1.25x" at bounding box center [429, 61] width 26 height 15
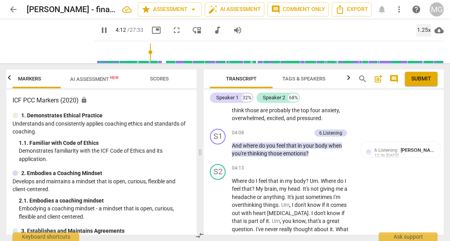
scroll to position [1055, 0]
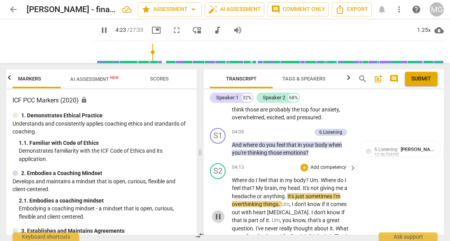
click at [218, 217] on span "pause" at bounding box center [218, 216] width 9 height 9
click at [304, 168] on div "+" at bounding box center [304, 167] width 8 height 8
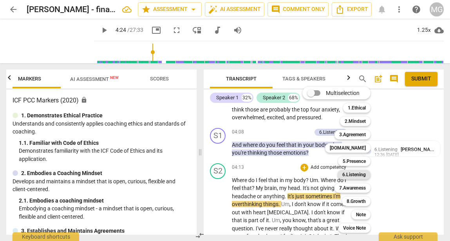
click at [358, 172] on b "6.Listening" at bounding box center [354, 174] width 24 height 9
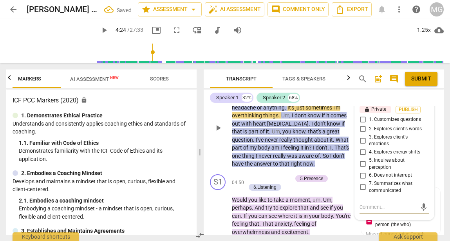
scroll to position [1135, 0]
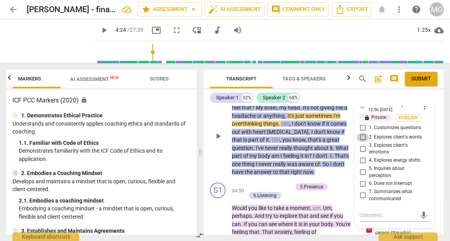
click at [362, 136] on input "2. Explores client's words" at bounding box center [363, 136] width 13 height 9
click at [378, 215] on textarea at bounding box center [388, 214] width 57 height 7
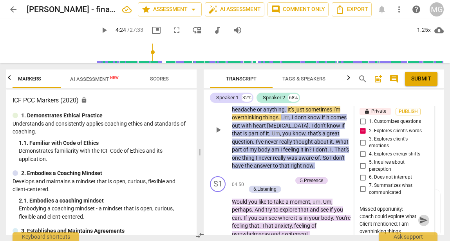
click at [420, 221] on span "send" at bounding box center [424, 219] width 9 height 9
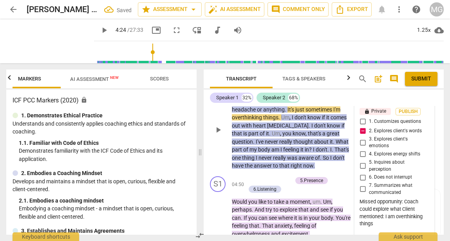
click at [217, 129] on span "play_arrow" at bounding box center [218, 129] width 9 height 9
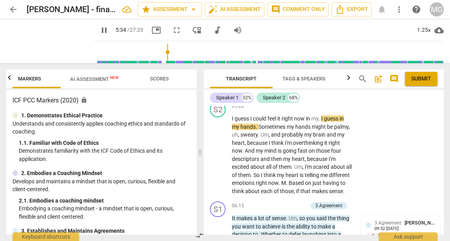
scroll to position [1356, 0]
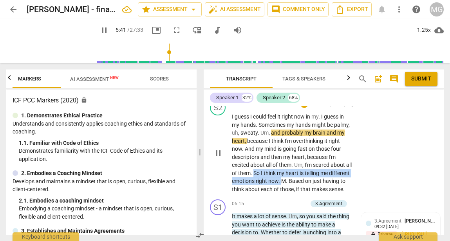
drag, startPoint x: 261, startPoint y: 172, endPoint x: 304, endPoint y: 178, distance: 44.3
click at [304, 178] on p "I guess I could feel it right now in my . I guess in my hands . Sometimes my ha…" at bounding box center [292, 152] width 121 height 80
copy p "So I think my heart is telling me different emotions right now ."
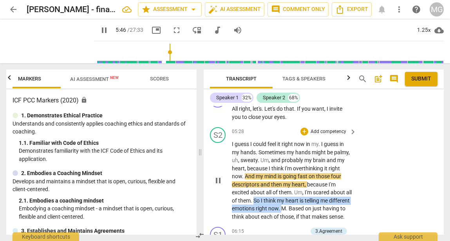
scroll to position [1328, 0]
click at [304, 132] on div "+" at bounding box center [304, 132] width 8 height 8
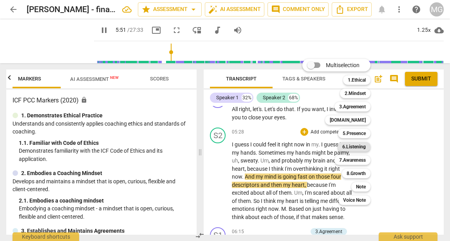
click at [355, 145] on b "6.Listening" at bounding box center [354, 146] width 24 height 9
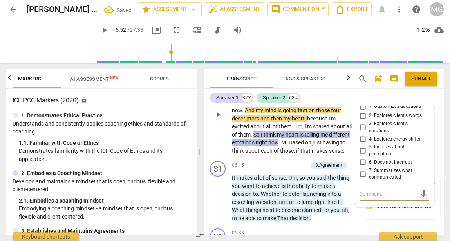
scroll to position [1393, 0]
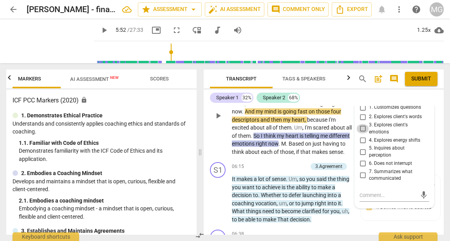
click at [361, 127] on input "3. Explores client's emotions" at bounding box center [363, 128] width 13 height 9
click at [376, 194] on textarea at bounding box center [388, 194] width 57 height 7
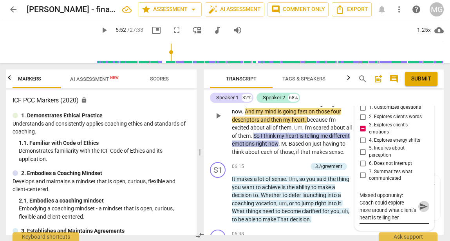
click at [421, 205] on span "send" at bounding box center [424, 206] width 9 height 9
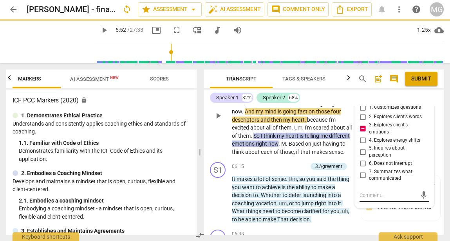
scroll to position [0, 0]
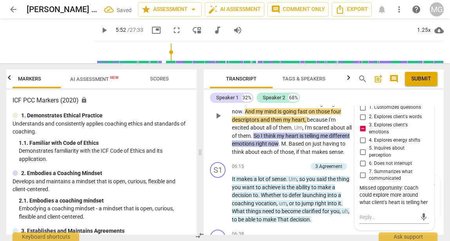
click at [217, 120] on span "play_arrow" at bounding box center [218, 115] width 9 height 9
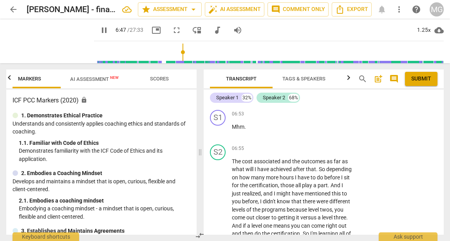
scroll to position [1574, 0]
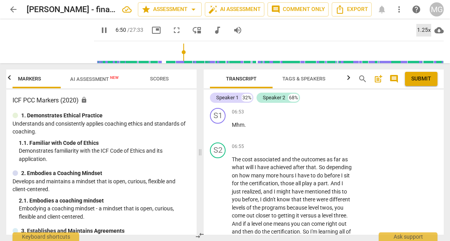
click at [424, 31] on div "1.25x" at bounding box center [423, 30] width 15 height 13
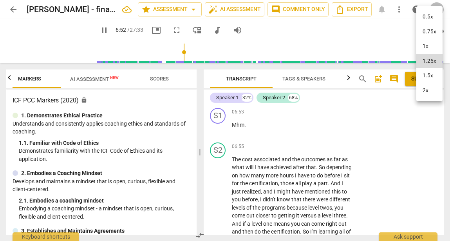
click at [429, 76] on li "1.5x" at bounding box center [429, 75] width 26 height 15
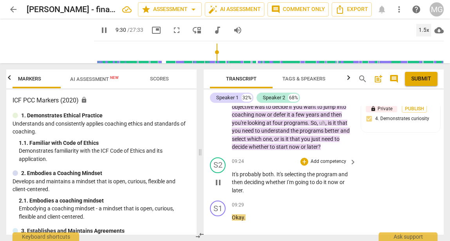
scroll to position [2261, 0]
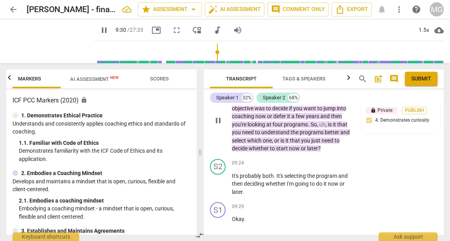
click at [220, 125] on span "pause" at bounding box center [218, 120] width 9 height 9
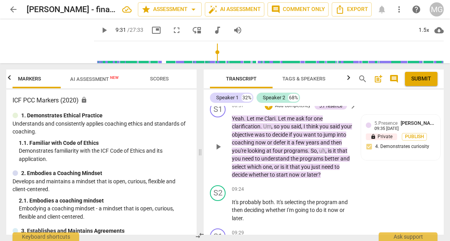
scroll to position [2233, 0]
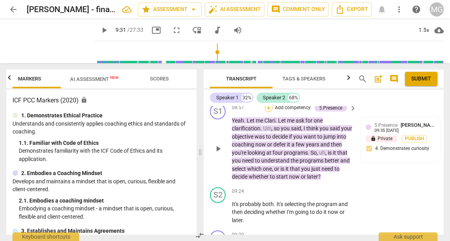
click at [270, 112] on div "+" at bounding box center [269, 108] width 8 height 8
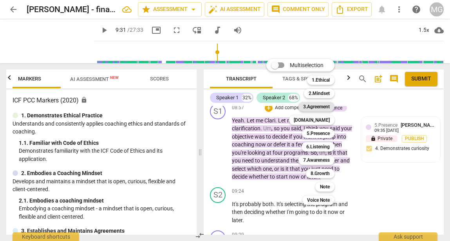
click at [320, 105] on b "3.Agreement" at bounding box center [316, 106] width 27 height 9
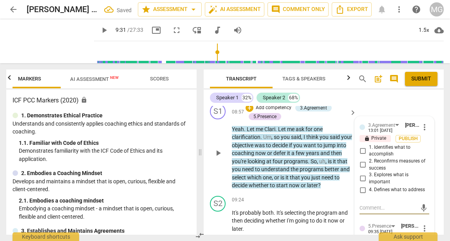
scroll to position [2234, 0]
click at [362, 155] on input "1. Identifies what to accomplish" at bounding box center [363, 149] width 13 height 9
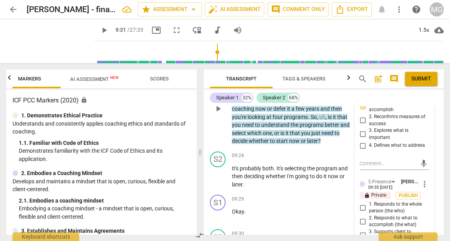
scroll to position [2278, 0]
click at [368, 167] on textarea at bounding box center [388, 162] width 57 height 7
click at [423, 167] on span "send" at bounding box center [424, 163] width 9 height 9
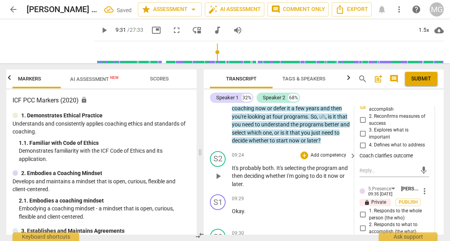
click at [292, 179] on span "I'm" at bounding box center [291, 175] width 8 height 6
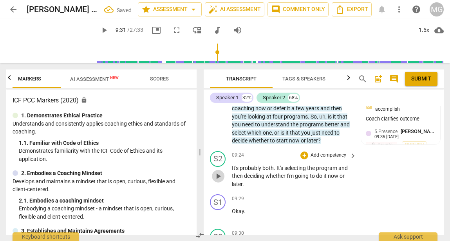
click at [217, 181] on span "play_arrow" at bounding box center [218, 175] width 9 height 9
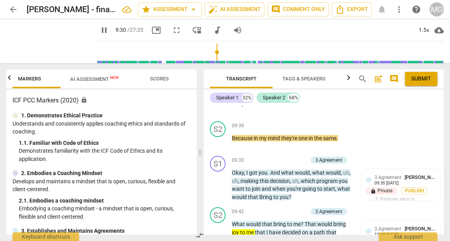
scroll to position [2386, 0]
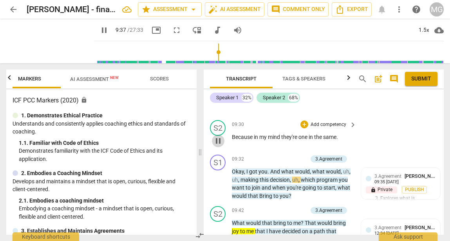
click at [217, 145] on span "pause" at bounding box center [218, 140] width 9 height 9
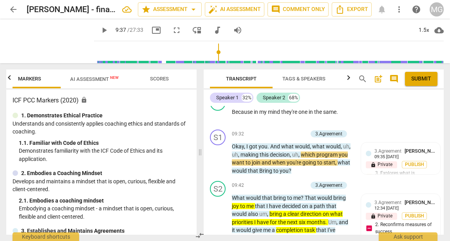
scroll to position [2413, 0]
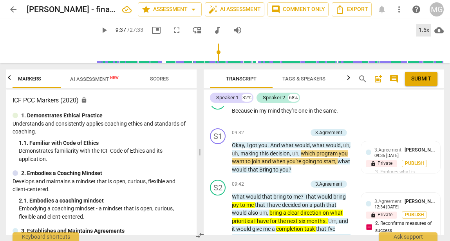
click at [426, 29] on div "1.5x" at bounding box center [423, 30] width 15 height 13
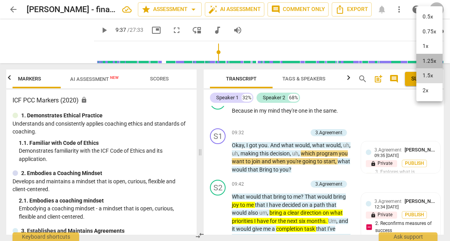
click at [432, 62] on li "1.25x" at bounding box center [429, 61] width 26 height 15
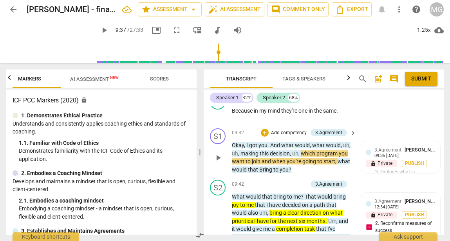
click at [217, 162] on span "play_arrow" at bounding box center [218, 157] width 9 height 9
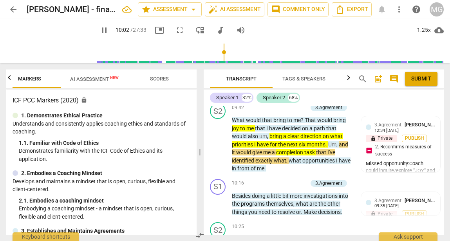
scroll to position [2489, 0]
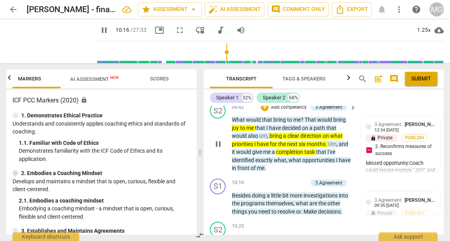
click at [218, 148] on span "pause" at bounding box center [218, 143] width 9 height 9
click at [264, 111] on div "+" at bounding box center [265, 107] width 8 height 8
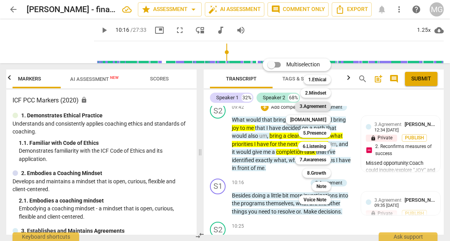
click at [322, 106] on b "3.Agreement" at bounding box center [313, 105] width 27 height 9
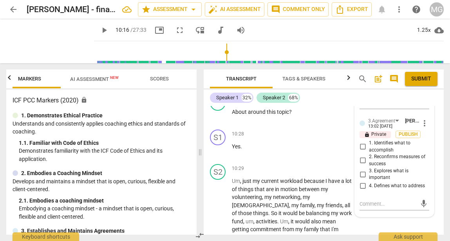
scroll to position [2616, 0]
click at [362, 190] on input "4. Defines what to address" at bounding box center [363, 185] width 13 height 9
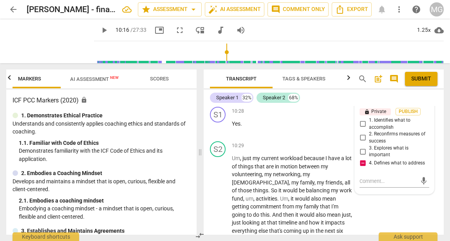
scroll to position [2642, 0]
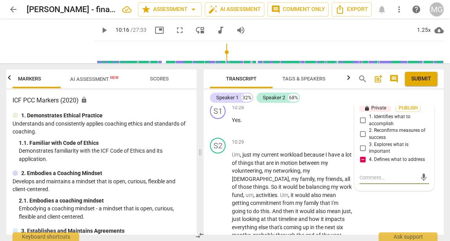
click at [367, 181] on textarea at bounding box center [388, 177] width 57 height 7
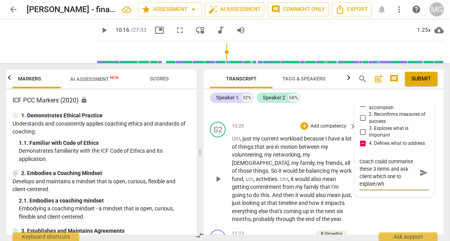
scroll to position [14, 0]
click at [420, 177] on span "send" at bounding box center [424, 172] width 9 height 9
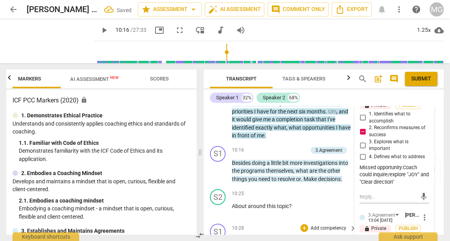
scroll to position [2518, 0]
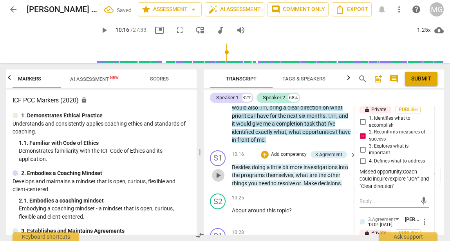
click at [219, 180] on span "play_arrow" at bounding box center [218, 174] width 9 height 9
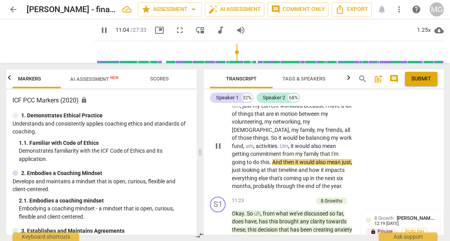
scroll to position [2690, 0]
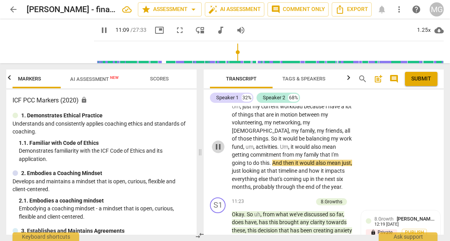
click at [219, 151] on span "pause" at bounding box center [218, 146] width 9 height 9
click at [303, 98] on div "+" at bounding box center [304, 94] width 8 height 8
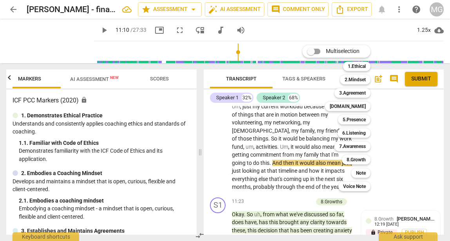
click at [297, 134] on div at bounding box center [225, 120] width 450 height 241
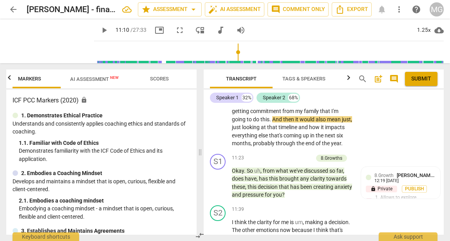
scroll to position [2736, 0]
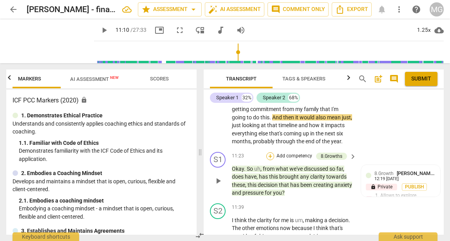
click at [270, 160] on div "+" at bounding box center [270, 156] width 8 height 8
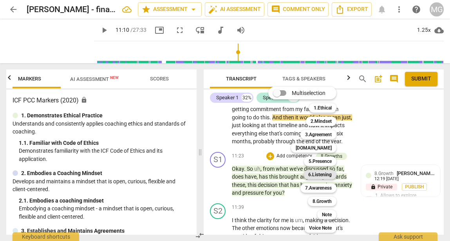
click at [317, 172] on b "6.Listening" at bounding box center [320, 174] width 24 height 9
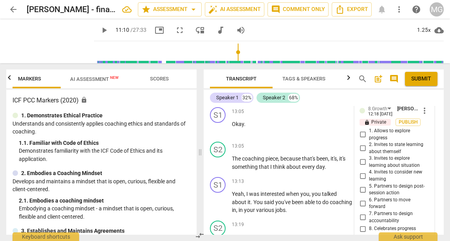
scroll to position [3126, 0]
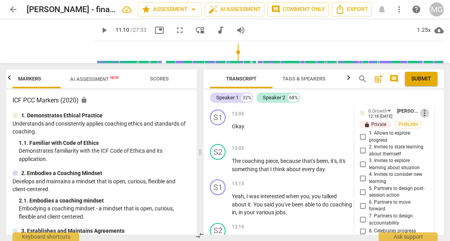
click at [420, 118] on span "more_vert" at bounding box center [424, 112] width 9 height 9
click at [429, 151] on li "Delete" at bounding box center [429, 151] width 27 height 15
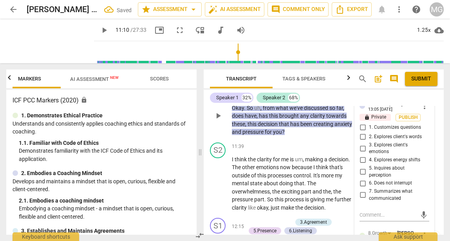
scroll to position [2806, 0]
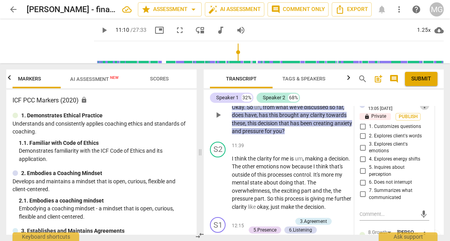
click at [422, 110] on span "more_vert" at bounding box center [424, 104] width 9 height 9
click at [430, 143] on li "Delete" at bounding box center [429, 143] width 27 height 15
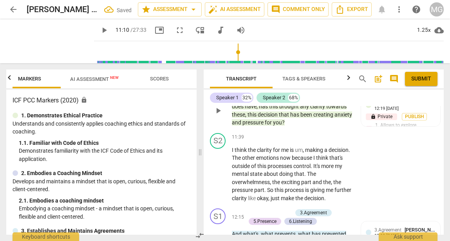
scroll to position [2785, 0]
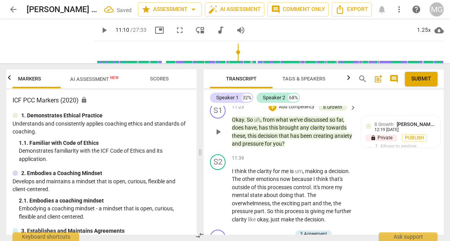
click at [289, 110] on p "Add competency" at bounding box center [296, 106] width 37 height 7
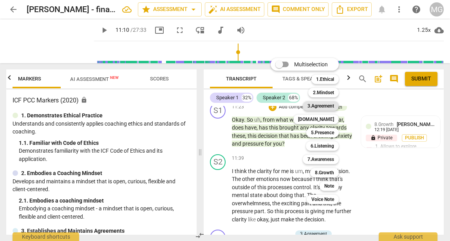
click at [328, 105] on b "3.Agreement" at bounding box center [321, 105] width 27 height 9
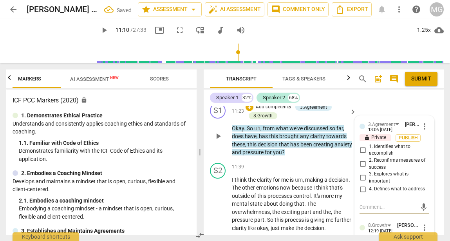
scroll to position [2827, 0]
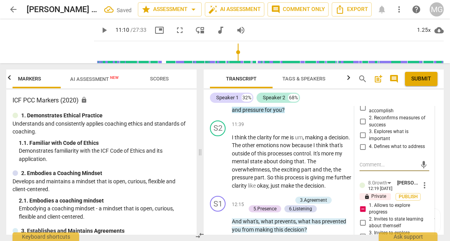
click at [361, 151] on input "4. Defines what to address" at bounding box center [363, 146] width 13 height 9
click at [368, 168] on textarea at bounding box center [388, 164] width 57 height 7
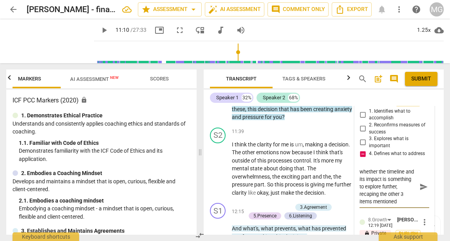
scroll to position [14, 0]
click at [421, 191] on span "send" at bounding box center [424, 186] width 9 height 9
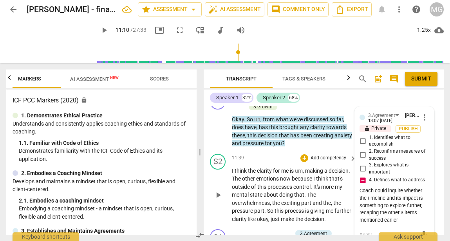
scroll to position [2784, 0]
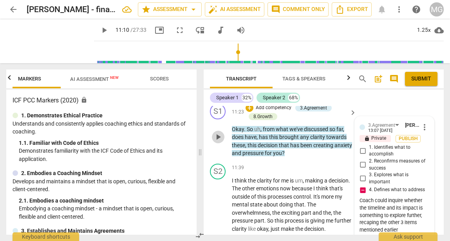
click at [220, 141] on span "play_arrow" at bounding box center [218, 136] width 9 height 9
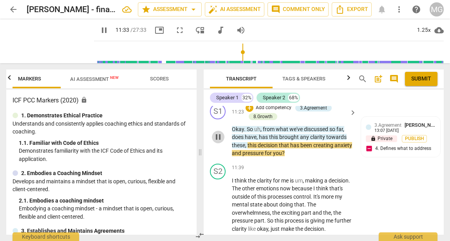
click at [220, 141] on span "pause" at bounding box center [218, 136] width 9 height 9
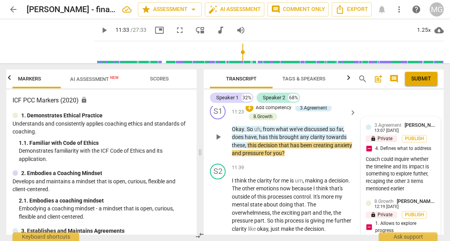
click at [410, 187] on div "Coach could inquire whether the timeline and its impact is something to explore…" at bounding box center [401, 174] width 70 height 37
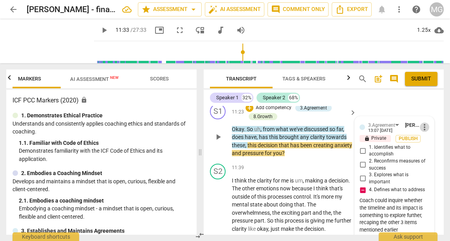
click at [422, 132] on span "more_vert" at bounding box center [424, 126] width 9 height 9
click at [429, 151] on li "Edit" at bounding box center [429, 151] width 27 height 15
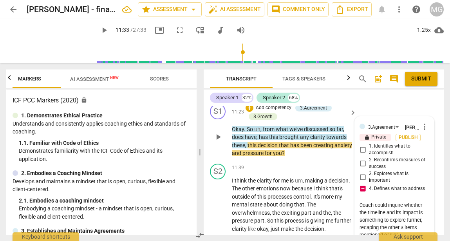
scroll to position [2828, 0]
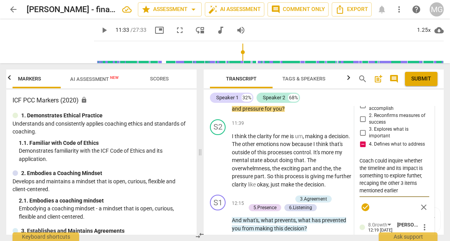
click at [388, 184] on textarea "Coach could inquire whether the timeline and its impact is something to explore…" at bounding box center [395, 175] width 70 height 37
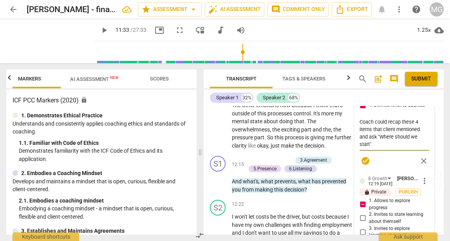
scroll to position [2864, 0]
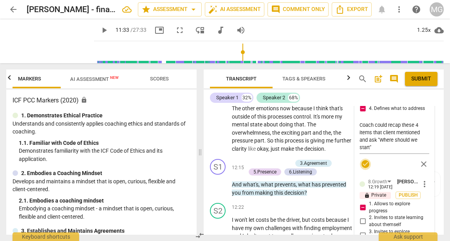
click at [364, 168] on span "check_circle" at bounding box center [365, 163] width 9 height 9
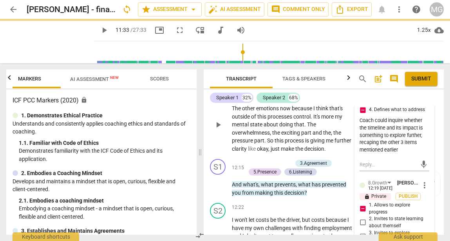
click at [279, 127] on span "about" at bounding box center [272, 124] width 16 height 6
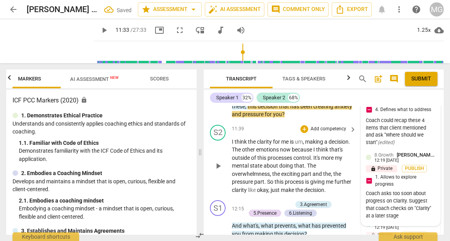
scroll to position [2818, 0]
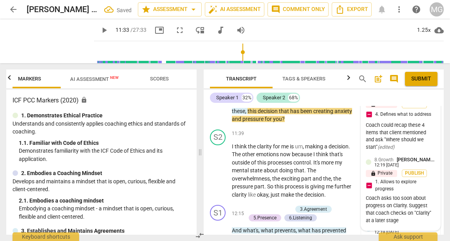
click at [219, 107] on span "play_arrow" at bounding box center [218, 102] width 9 height 9
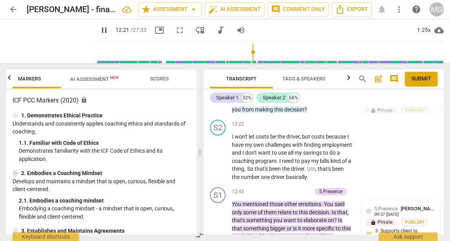
scroll to position [2950, 0]
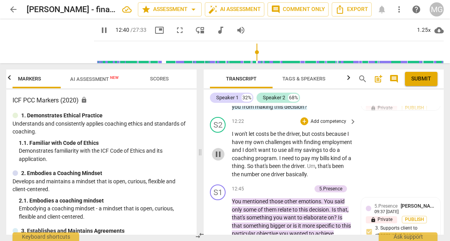
click at [219, 159] on span "pause" at bounding box center [218, 153] width 9 height 9
click at [304, 125] on div "+" at bounding box center [304, 121] width 8 height 8
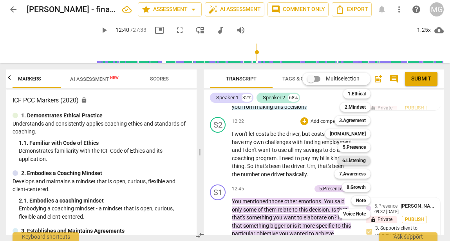
click at [359, 160] on b "6.Listening" at bounding box center [354, 160] width 24 height 9
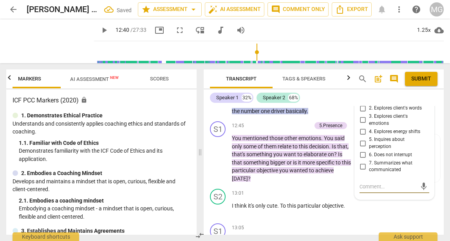
scroll to position [3011, 0]
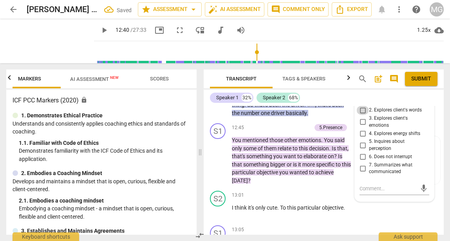
click at [364, 115] on input "2. Explores client's words" at bounding box center [363, 109] width 13 height 9
click at [361, 115] on input "2. Explores client's words" at bounding box center [363, 109] width 13 height 9
click at [369, 192] on textarea at bounding box center [388, 188] width 57 height 7
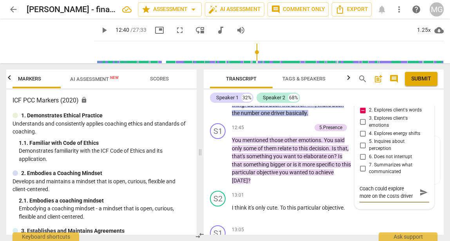
scroll to position [7, 0]
click at [421, 196] on span "send" at bounding box center [424, 192] width 9 height 9
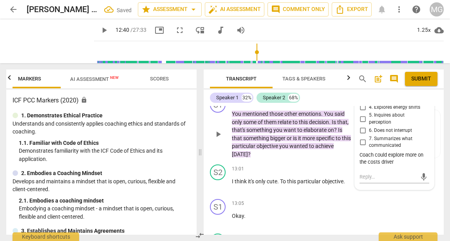
scroll to position [3031, 0]
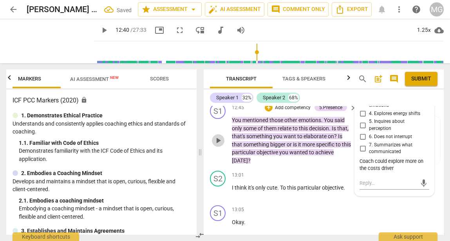
click at [217, 145] on span "play_arrow" at bounding box center [218, 140] width 9 height 9
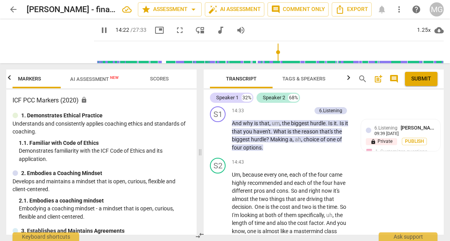
scroll to position [3524, 0]
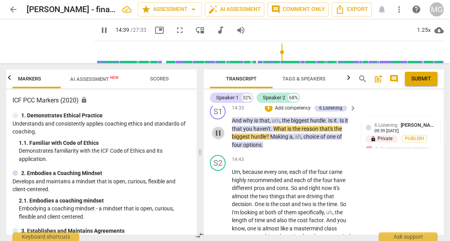
click at [219, 138] on span "pause" at bounding box center [218, 132] width 9 height 9
click at [270, 112] on div "+" at bounding box center [269, 108] width 8 height 8
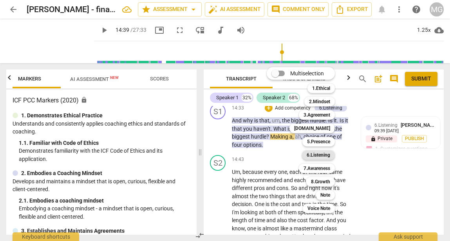
click at [321, 154] on b "6.Listening" at bounding box center [319, 154] width 24 height 9
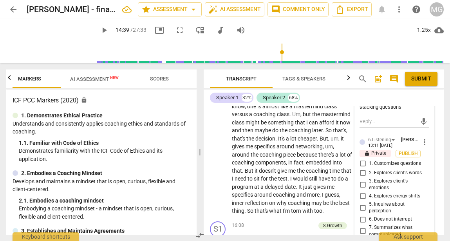
scroll to position [3653, 0]
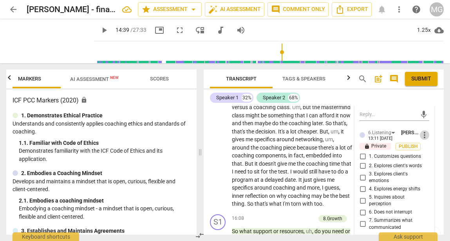
click at [420, 139] on span "more_vert" at bounding box center [424, 134] width 9 height 9
click at [429, 181] on li "Delete" at bounding box center [429, 181] width 27 height 15
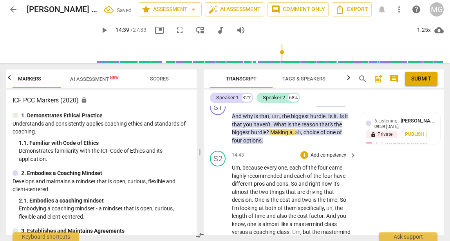
scroll to position [3526, 0]
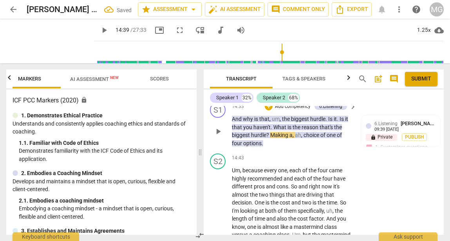
click at [290, 110] on p "Add competency" at bounding box center [292, 106] width 37 height 7
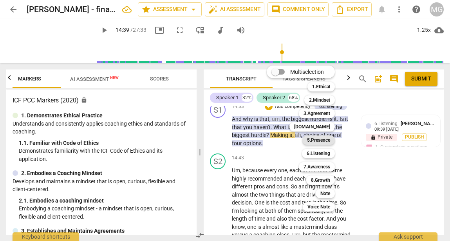
click at [322, 140] on b "5.Presence" at bounding box center [318, 139] width 23 height 9
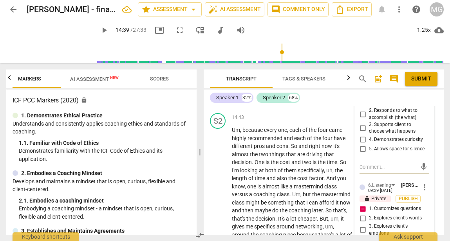
scroll to position [3561, 0]
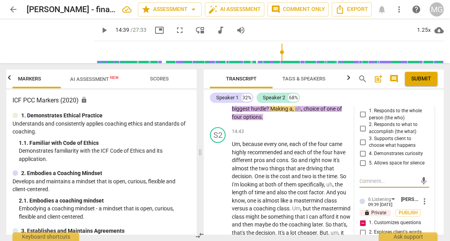
click at [422, 96] on span "more_vert" at bounding box center [424, 90] width 9 height 9
click at [433, 137] on li "Delete" at bounding box center [429, 137] width 27 height 15
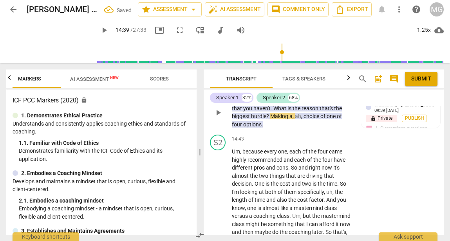
scroll to position [3544, 0]
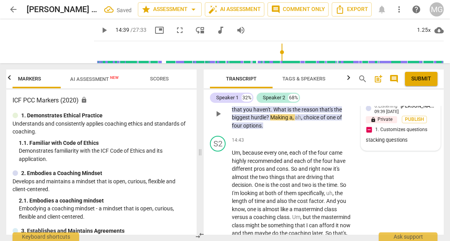
click at [401, 109] on span "[PERSON_NAME]" at bounding box center [420, 106] width 38 height 6
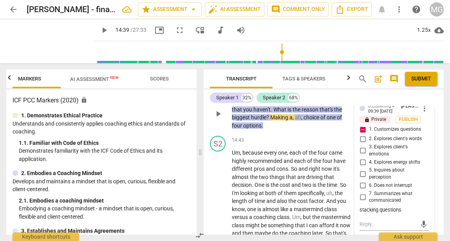
click at [362, 143] on input "2. Explores client's words" at bounding box center [363, 138] width 13 height 9
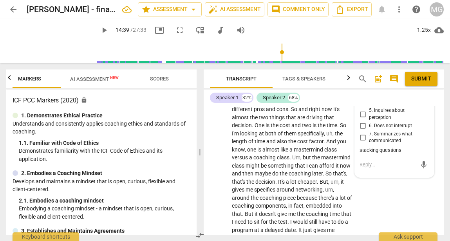
scroll to position [3604, 0]
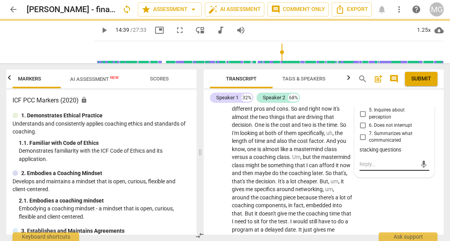
click at [365, 168] on textarea at bounding box center [388, 163] width 57 height 7
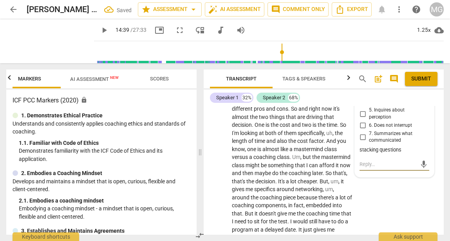
paste textarea "coach’s questions incorporate client’s use of words, co"
click at [420, 172] on span "send" at bounding box center [424, 168] width 9 height 9
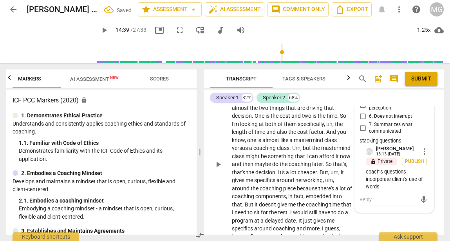
scroll to position [3617, 0]
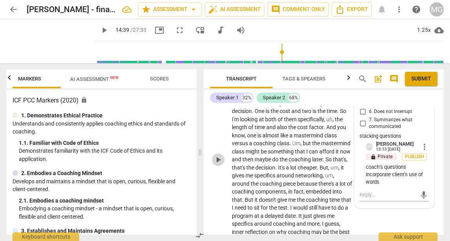
click at [217, 164] on span "play_arrow" at bounding box center [218, 159] width 9 height 9
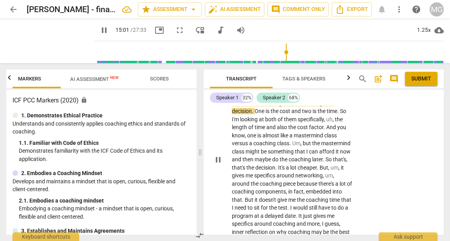
scroll to position [3628, 0]
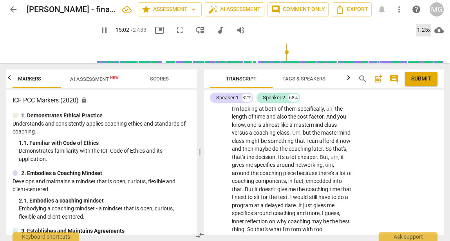
click at [422, 31] on div "1.25x" at bounding box center [423, 30] width 15 height 13
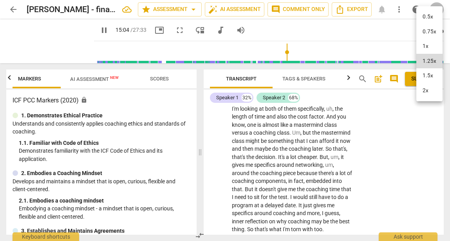
click at [431, 72] on li "1.5x" at bounding box center [429, 75] width 26 height 15
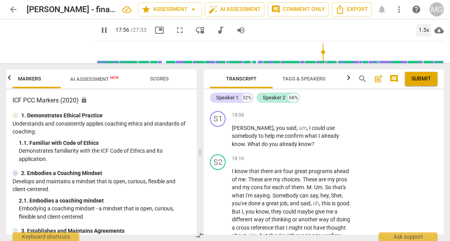
scroll to position [4105, 0]
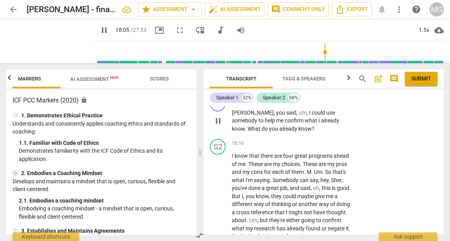
click at [303, 104] on div "+" at bounding box center [304, 100] width 8 height 8
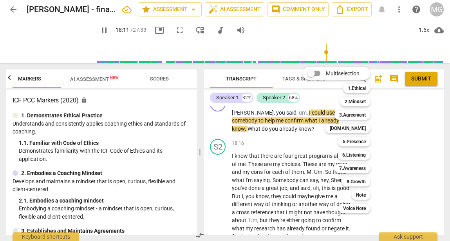
click at [218, 157] on div at bounding box center [225, 120] width 450 height 241
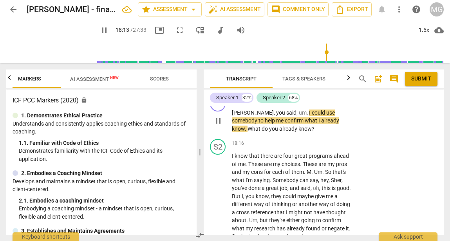
click at [222, 125] on span "pause" at bounding box center [218, 120] width 9 height 9
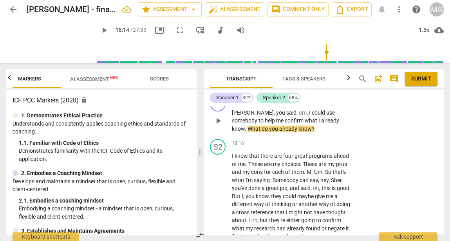
click at [304, 104] on div "+" at bounding box center [304, 100] width 8 height 8
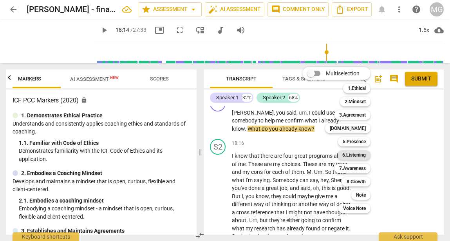
click at [360, 155] on b "6.Listening" at bounding box center [354, 154] width 24 height 9
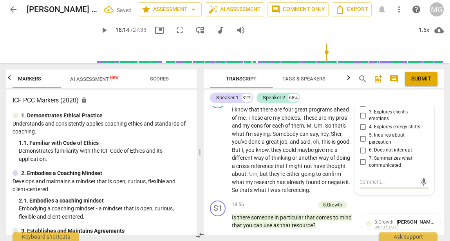
scroll to position [4147, 0]
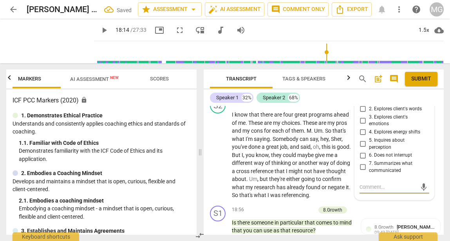
click at [362, 114] on input "2. Explores client's words" at bounding box center [363, 108] width 13 height 9
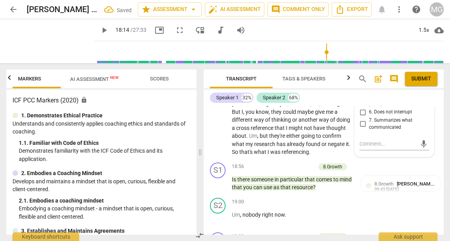
scroll to position [4195, 0]
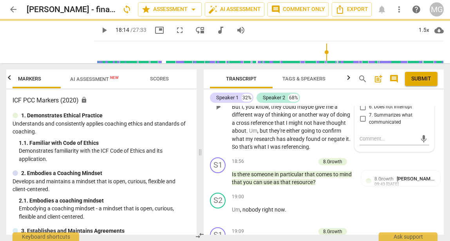
click at [302, 151] on p "I know that there are four great programs ahead of me . These are my choices . …" at bounding box center [292, 106] width 121 height 89
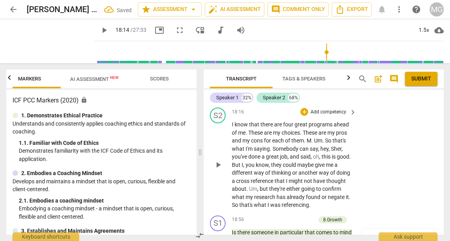
scroll to position [4138, 0]
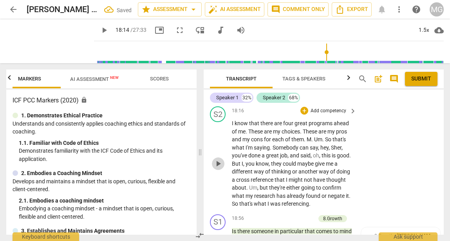
click at [220, 168] on span "play_arrow" at bounding box center [218, 163] width 9 height 9
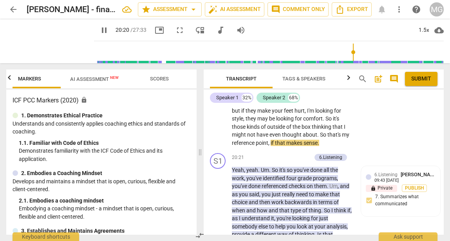
scroll to position [4531, 0]
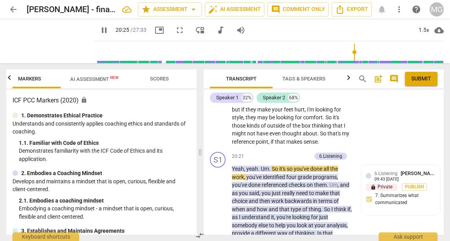
click at [218, 90] on span "pause" at bounding box center [218, 85] width 9 height 9
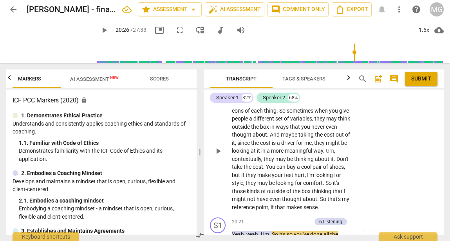
scroll to position [4466, 0]
click at [303, 86] on div "+" at bounding box center [304, 82] width 8 height 8
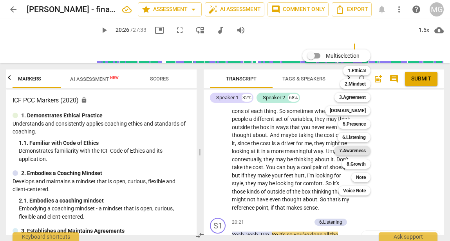
click at [349, 149] on b "7.Awareness" at bounding box center [352, 150] width 27 height 9
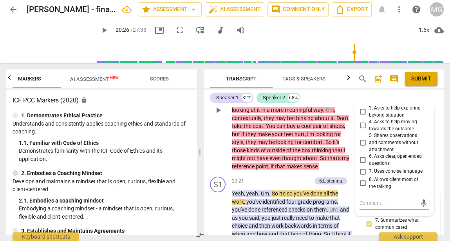
scroll to position [4505, 0]
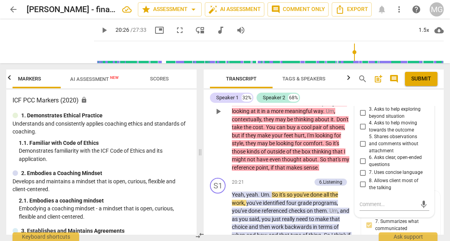
click at [362, 90] on input "1. Asks about a current way of thinking" at bounding box center [363, 84] width 13 height 9
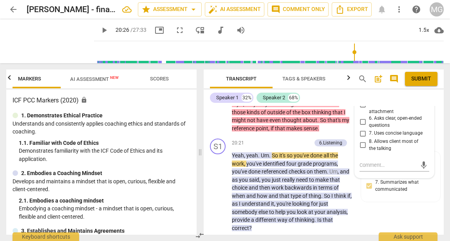
scroll to position [4545, 0]
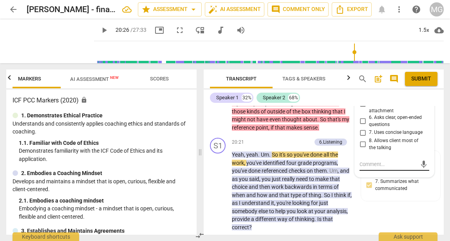
click at [370, 168] on textarea at bounding box center [388, 163] width 57 height 7
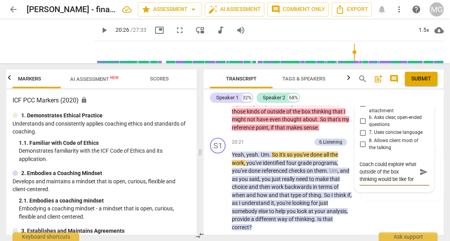
scroll to position [7, 0]
click at [422, 176] on span "send" at bounding box center [424, 171] width 9 height 9
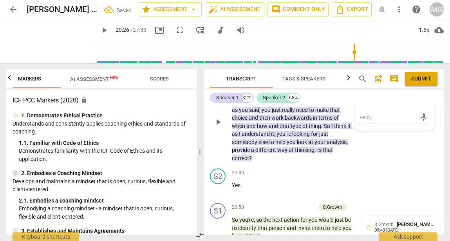
scroll to position [4617, 0]
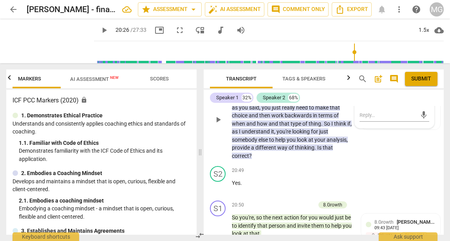
click at [217, 124] on span "play_arrow" at bounding box center [218, 119] width 9 height 9
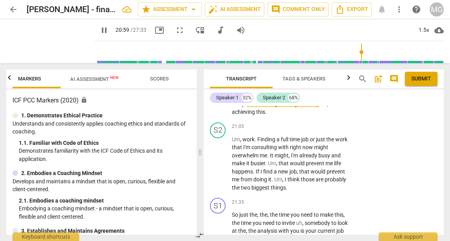
scroll to position [4810, 0]
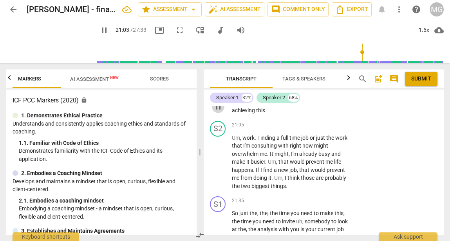
click at [219, 111] on span "pause" at bounding box center [218, 106] width 9 height 9
click at [304, 94] on div "+" at bounding box center [304, 90] width 8 height 8
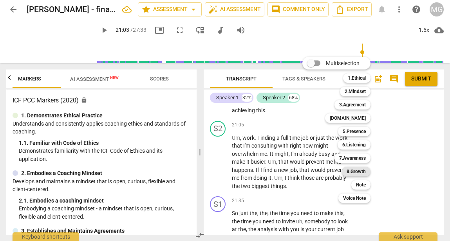
click at [357, 169] on b "8.Growth" at bounding box center [356, 171] width 19 height 9
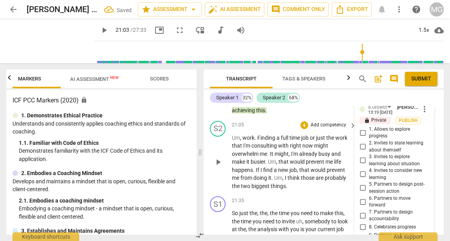
scroll to position [4938, 0]
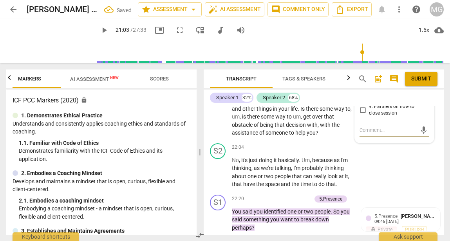
click at [362, 78] on input "6. Partners to move forward" at bounding box center [363, 72] width 13 height 9
click at [378, 134] on textarea at bounding box center [388, 129] width 57 height 7
paste textarea "coach asks client about or helps client to identify potential barriers that mig…"
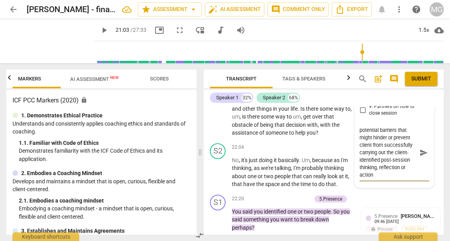
scroll to position [22, 0]
drag, startPoint x: 396, startPoint y: 208, endPoint x: 355, endPoint y: 210, distance: 41.9
click at [355, 188] on div "8.Growth [PERSON_NAME] 13:19 [DATE] more_vert lock Private Publish 1. Allows to…" at bounding box center [394, 79] width 79 height 218
click at [365, 178] on textarea "coach asks client about or helps client to identify potential barriers that mig…" at bounding box center [388, 152] width 57 height 52
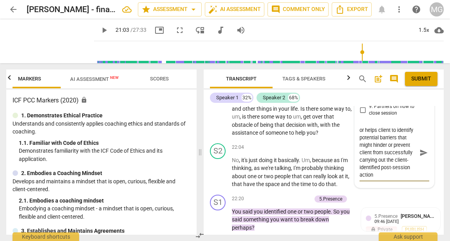
click at [423, 157] on span "send" at bounding box center [424, 152] width 9 height 9
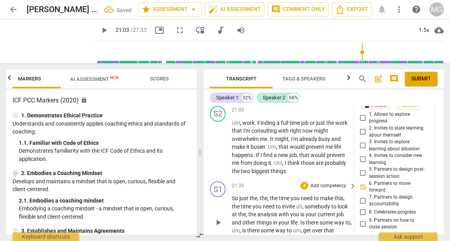
scroll to position [4820, 0]
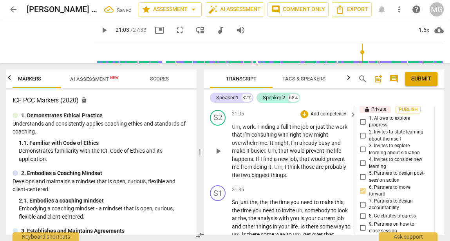
click at [218, 156] on span "play_arrow" at bounding box center [218, 150] width 9 height 9
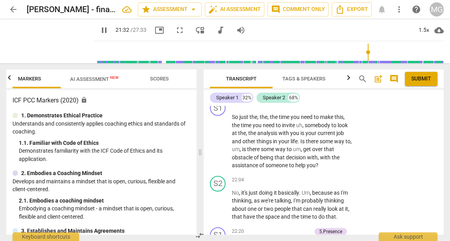
scroll to position [4906, 0]
click at [219, 145] on span "pause" at bounding box center [218, 140] width 9 height 9
click at [303, 108] on div "+" at bounding box center [304, 104] width 8 height 8
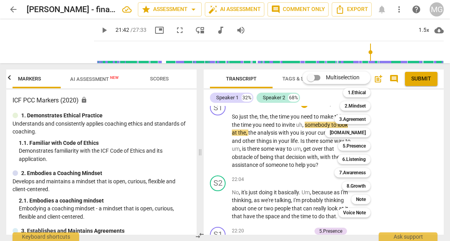
click at [274, 188] on div at bounding box center [225, 120] width 450 height 241
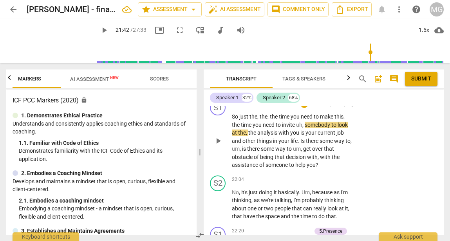
drag, startPoint x: 264, startPoint y: 186, endPoint x: 306, endPoint y: 195, distance: 43.2
click at [306, 169] on p "So just the , the , the time you need to make this , the time you need to invit…" at bounding box center [292, 140] width 121 height 56
drag, startPoint x: 270, startPoint y: 207, endPoint x: 329, endPoint y: 206, distance: 58.8
click at [329, 169] on p "So just the , the , the time you need to make this , the time you need to invit…" at bounding box center [292, 140] width 121 height 56
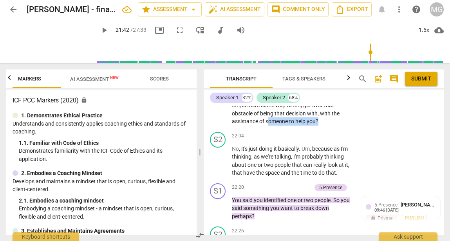
scroll to position [4952, 0]
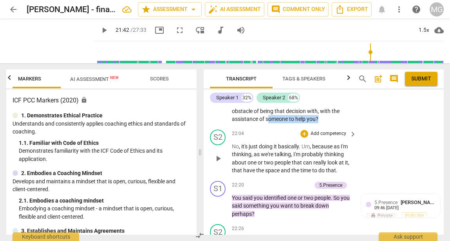
click at [221, 163] on span "play_arrow" at bounding box center [218, 158] width 9 height 9
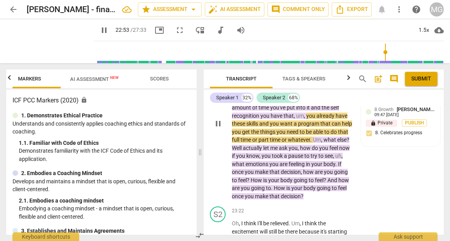
scroll to position [5170, 0]
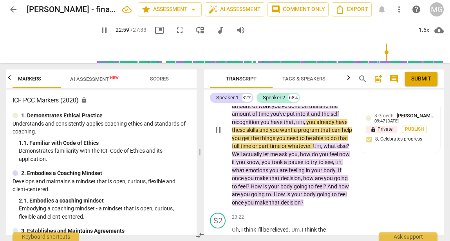
click at [221, 134] on span "pause" at bounding box center [218, 129] width 9 height 9
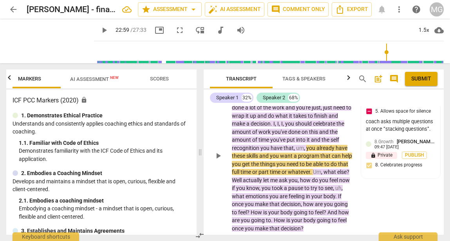
scroll to position [5138, 0]
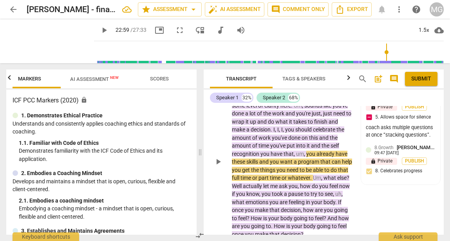
click at [251, 80] on div "+" at bounding box center [250, 76] width 8 height 8
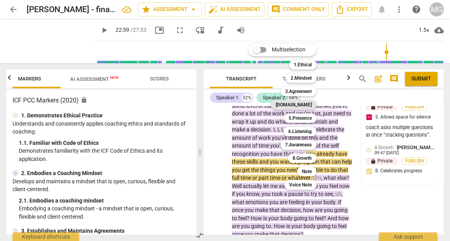
click at [304, 103] on b "[DOMAIN_NAME]" at bounding box center [294, 104] width 36 height 9
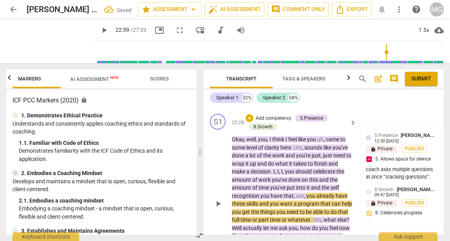
scroll to position [5105, 0]
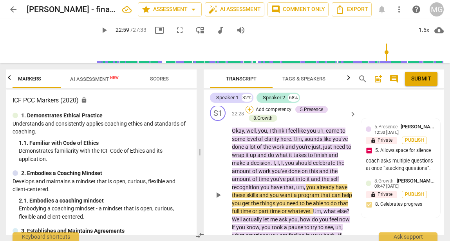
click at [250, 113] on div "+" at bounding box center [250, 109] width 8 height 8
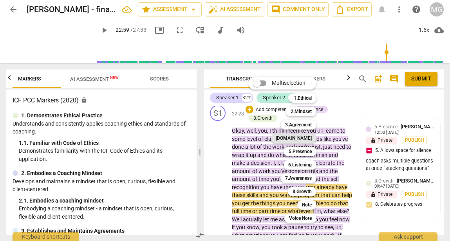
click at [308, 139] on b "[DOMAIN_NAME]" at bounding box center [294, 137] width 36 height 9
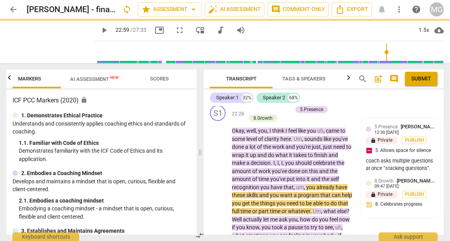
scroll to position [5163, 0]
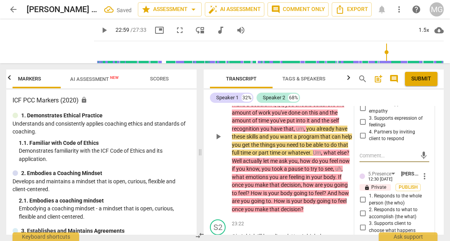
click at [361, 99] on input "1. Respects talents and insights" at bounding box center [363, 93] width 13 height 9
click at [373, 159] on textarea at bounding box center [388, 155] width 57 height 7
paste textarea "coach expresses confidence in client’s capabilities."
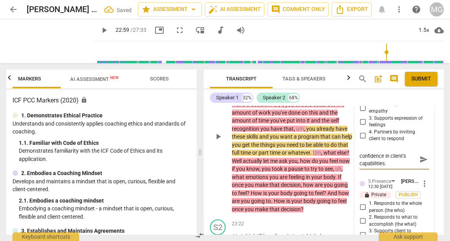
scroll to position [0, 0]
click at [421, 163] on span "send" at bounding box center [424, 159] width 9 height 9
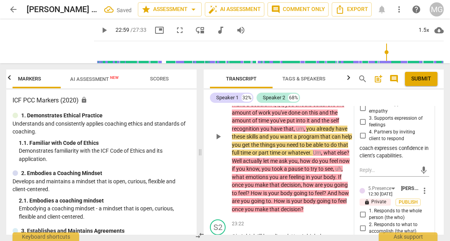
click at [219, 138] on div "play_arrow pause" at bounding box center [222, 136] width 20 height 148
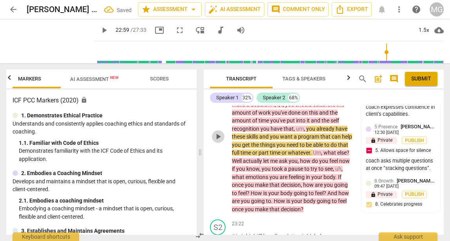
click at [218, 141] on span "play_arrow" at bounding box center [218, 136] width 9 height 9
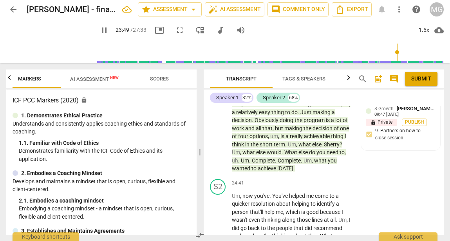
scroll to position [5412, 0]
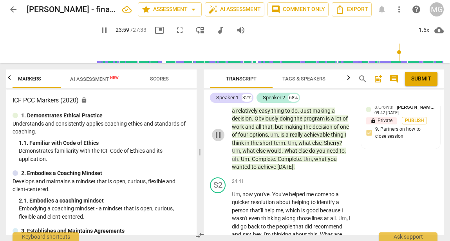
click at [216, 139] on span "pause" at bounding box center [218, 134] width 9 height 9
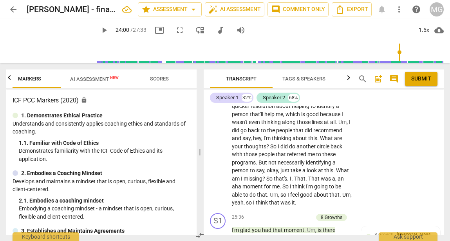
scroll to position [5509, 0]
click at [217, 155] on span "play_arrow" at bounding box center [218, 149] width 9 height 9
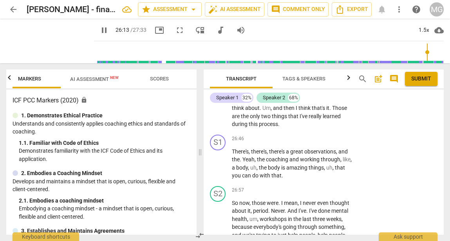
scroll to position [5821, 0]
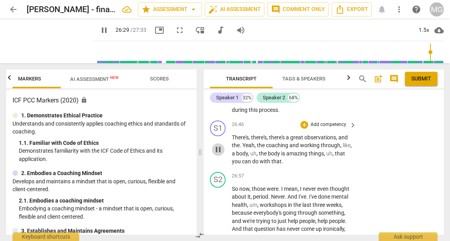
click at [218, 154] on span "pause" at bounding box center [218, 149] width 9 height 9
click at [303, 129] on div "+" at bounding box center [304, 125] width 8 height 8
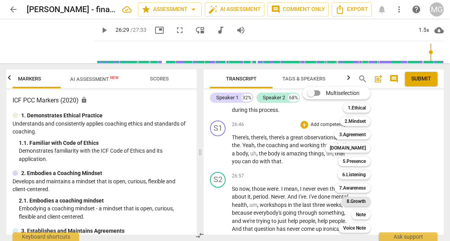
click at [353, 201] on b "8.Growth" at bounding box center [356, 200] width 19 height 9
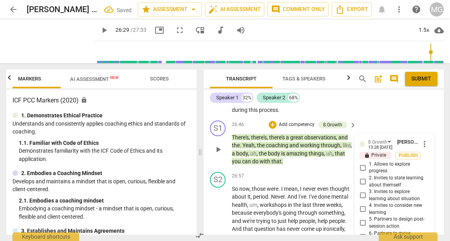
scroll to position [5969, 0]
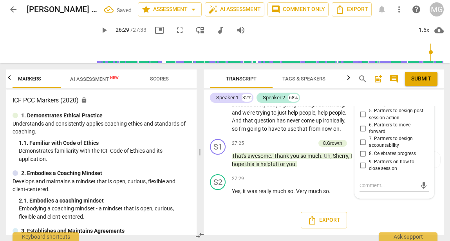
click at [373, 154] on span "8. Celebrates progress" at bounding box center [392, 153] width 47 height 7
click at [369, 154] on input "8. Celebrates progress" at bounding box center [363, 153] width 13 height 9
click at [372, 183] on textarea at bounding box center [388, 184] width 57 height 7
paste textarea "coach verbally acknowledges or recognizes client’s growth or changes over the c…"
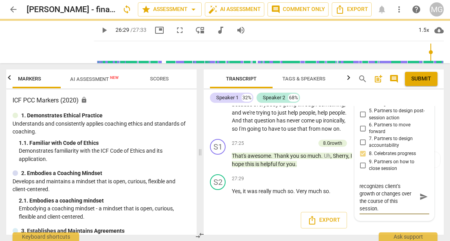
scroll to position [0, 0]
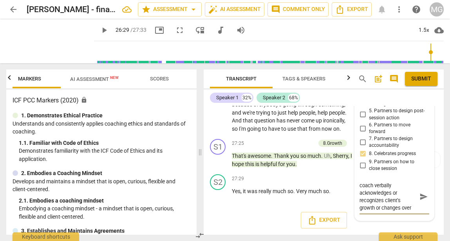
drag, startPoint x: 382, startPoint y: 200, endPoint x: 389, endPoint y: 195, distance: 8.6
click at [389, 195] on textarea "coach verbally acknowledges or recognizes client’s growth or changes over the c…" at bounding box center [388, 196] width 57 height 30
drag, startPoint x: 360, startPoint y: 199, endPoint x: 400, endPoint y: 202, distance: 39.7
click at [400, 202] on textarea "coach verbally acknowledges client’s growth or changes over the course of this …" at bounding box center [388, 196] width 57 height 30
click at [420, 193] on span "send" at bounding box center [424, 192] width 9 height 9
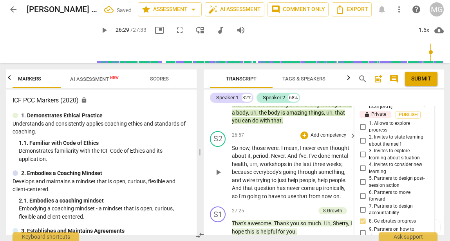
scroll to position [5856, 0]
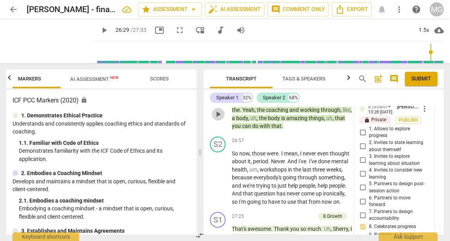
click at [218, 119] on span "play_arrow" at bounding box center [218, 113] width 9 height 9
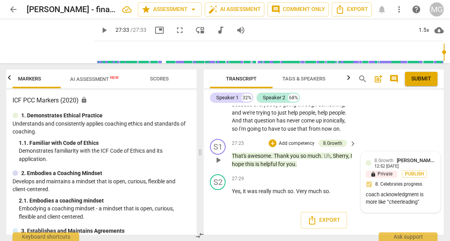
scroll to position [5959, 0]
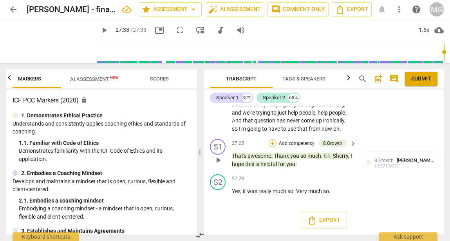
click at [273, 147] on div "+" at bounding box center [273, 143] width 8 height 8
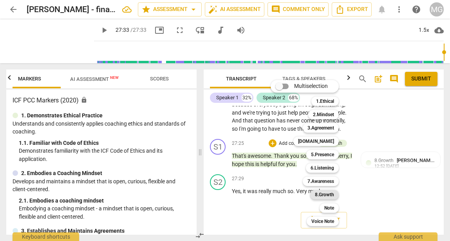
click at [329, 192] on b "8.Growth" at bounding box center [324, 194] width 19 height 9
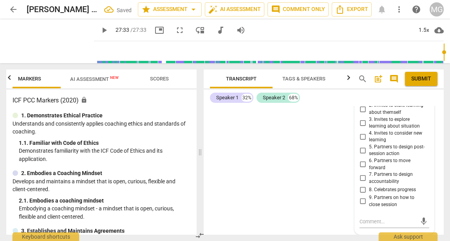
scroll to position [6244, 0]
click at [364, 200] on input "9. Partners on how to close session" at bounding box center [363, 200] width 13 height 9
click at [370, 223] on textarea at bounding box center [388, 220] width 57 height 7
drag, startPoint x: 405, startPoint y: 219, endPoint x: 346, endPoint y: 222, distance: 59.6
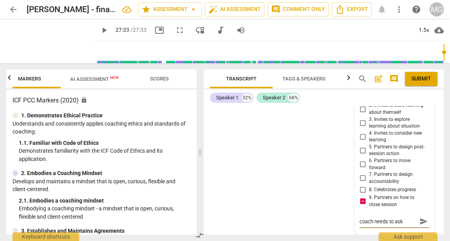
click at [346, 222] on div "S1 play_arrow pause 00:00 + Add competency keyboard_arrow_right [PERSON_NAME] .…" at bounding box center [324, 170] width 240 height 129
paste textarea "ends the session without checking in with client first."
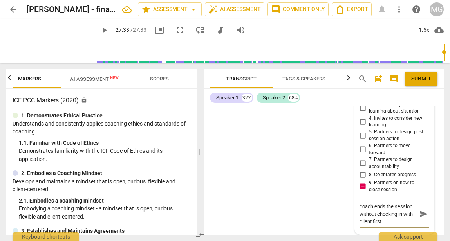
click at [421, 218] on span "send" at bounding box center [424, 213] width 9 height 9
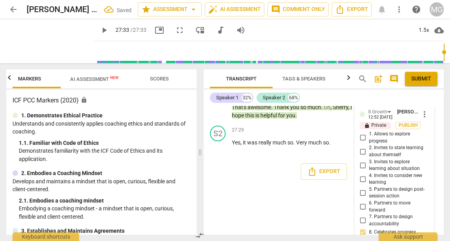
scroll to position [5974, 0]
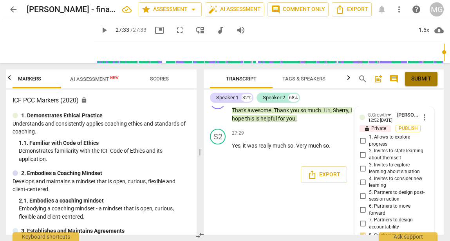
click at [422, 80] on span "Submit" at bounding box center [421, 79] width 20 height 8
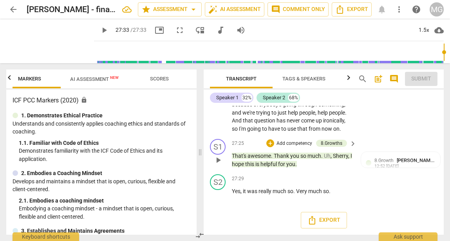
scroll to position [5969, 0]
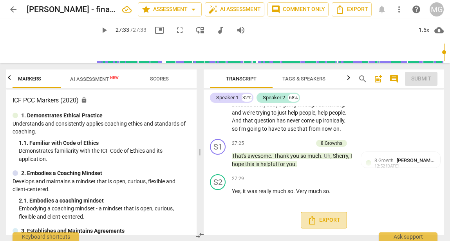
click at [323, 220] on span "Export" at bounding box center [324, 219] width 33 height 9
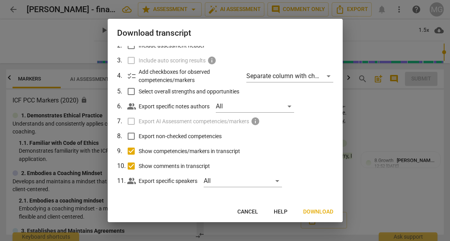
scroll to position [56, 0]
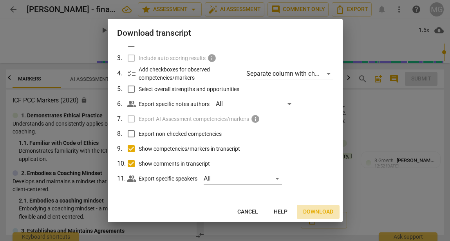
click at [317, 208] on span "Download" at bounding box center [318, 212] width 30 height 8
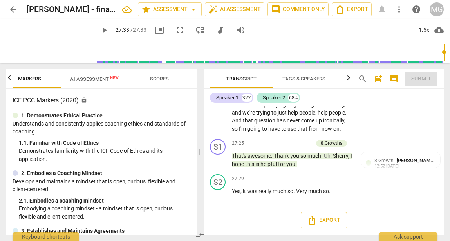
click at [63, 8] on h2 "[PERSON_NAME] - final recording" at bounding box center [71, 10] width 89 height 10
drag, startPoint x: 63, startPoint y: 8, endPoint x: 34, endPoint y: 8, distance: 29.0
click at [51, 8] on h2 "[PERSON_NAME] - final recording" at bounding box center [71, 10] width 89 height 10
copy div "[PERSON_NAME] - final recording star Assessment arrow_drop_down auto_fix_high A…"
